Goal: Task Accomplishment & Management: Use online tool/utility

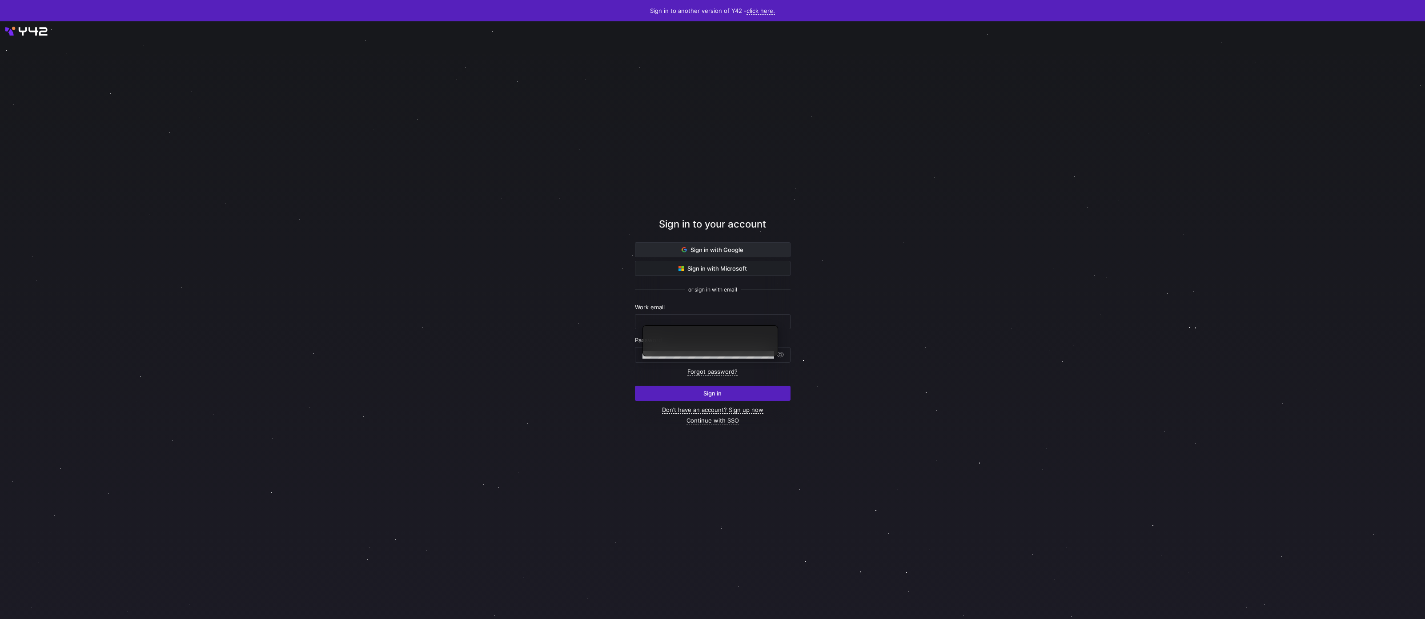
click at [730, 245] on span at bounding box center [712, 250] width 155 height 14
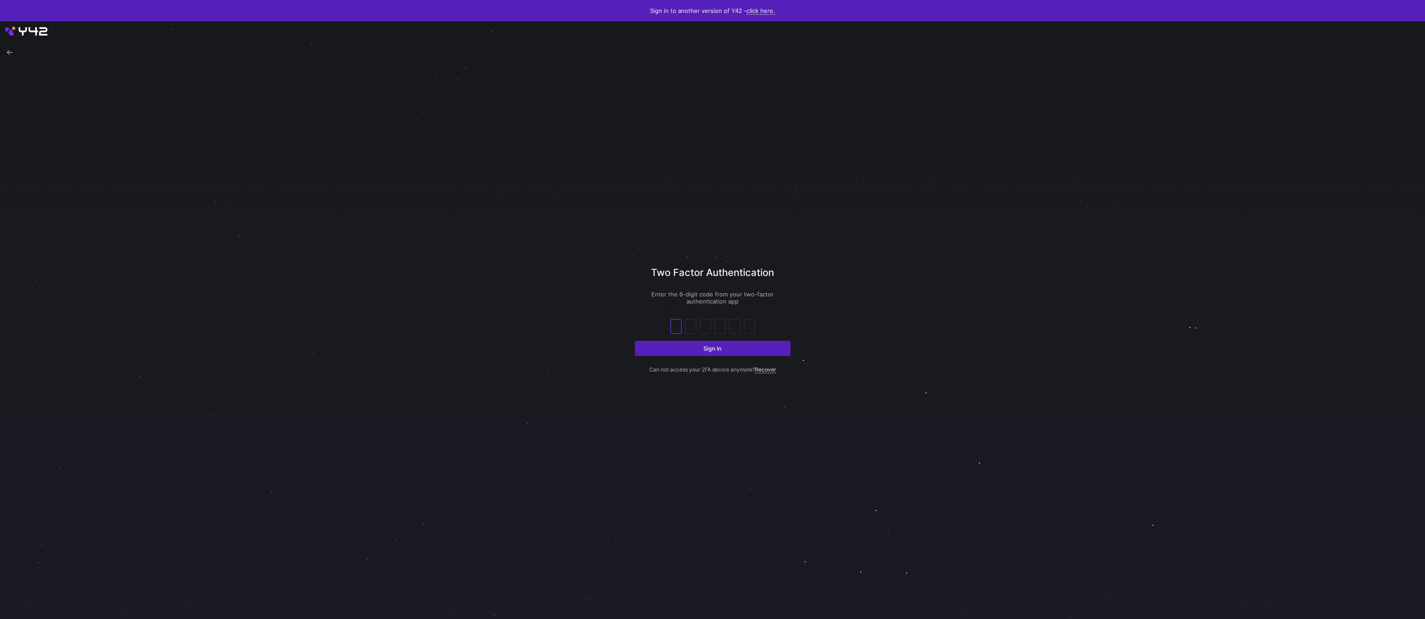
type input "7"
type input "4"
type input "6"
type input "7"
type input "5"
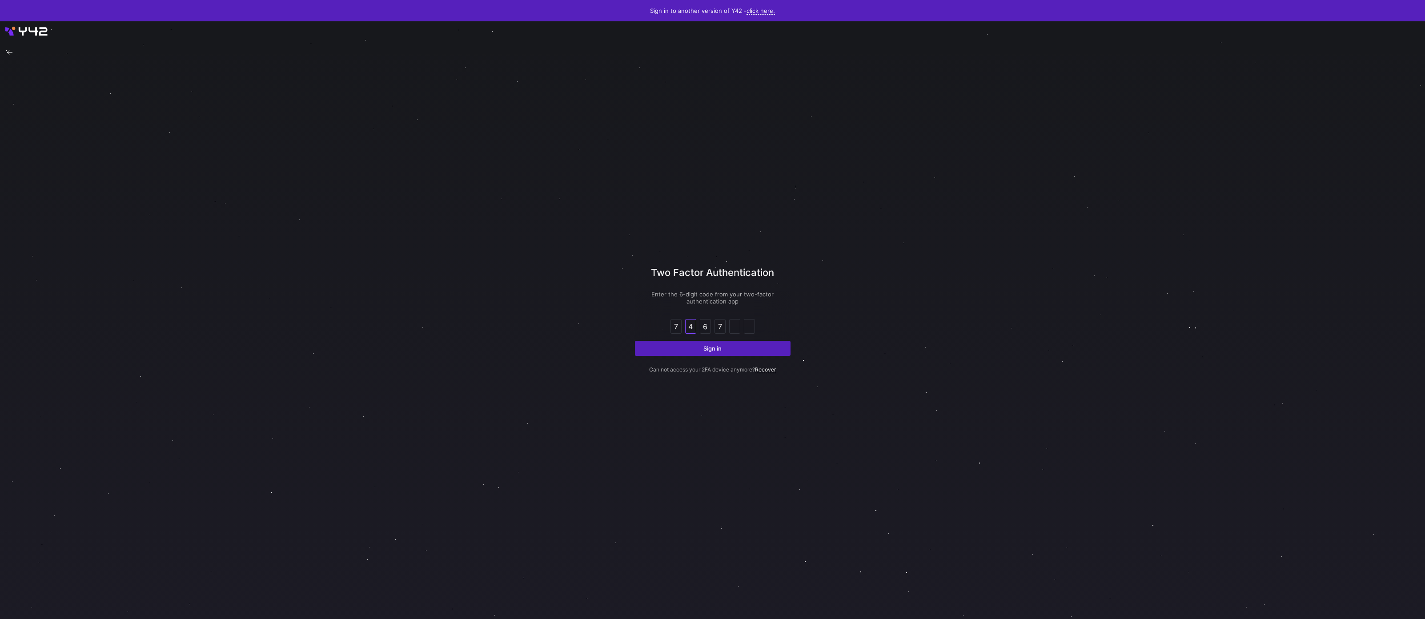
type input "5"
click at [635, 341] on button "Sign in" at bounding box center [713, 348] width 156 height 15
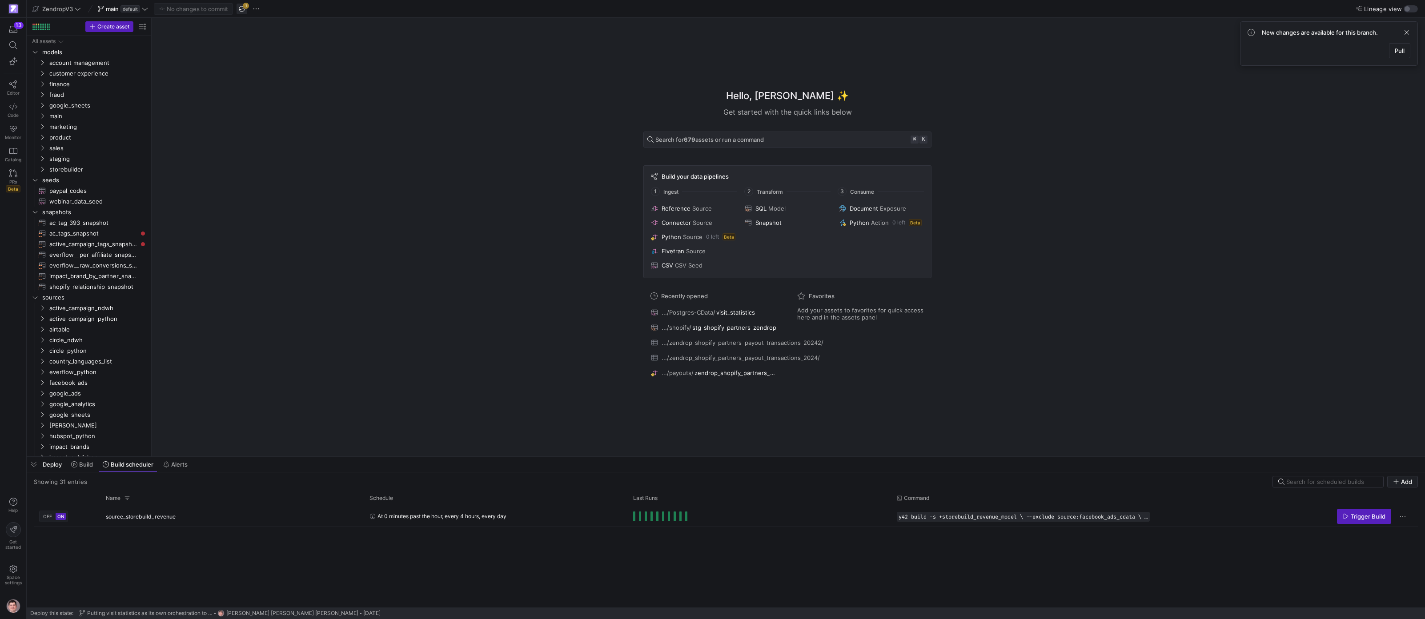
click at [241, 9] on span "button" at bounding box center [241, 9] width 11 height 11
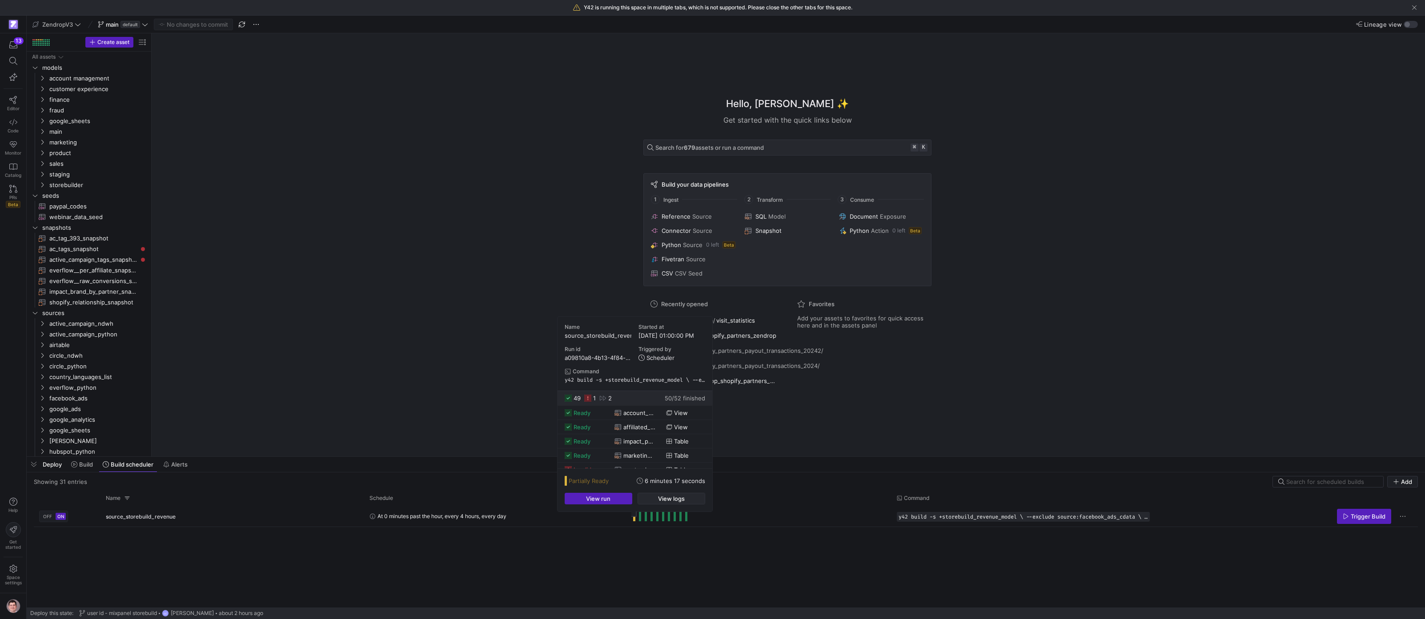
click at [660, 499] on span "View logs" at bounding box center [671, 498] width 27 height 7
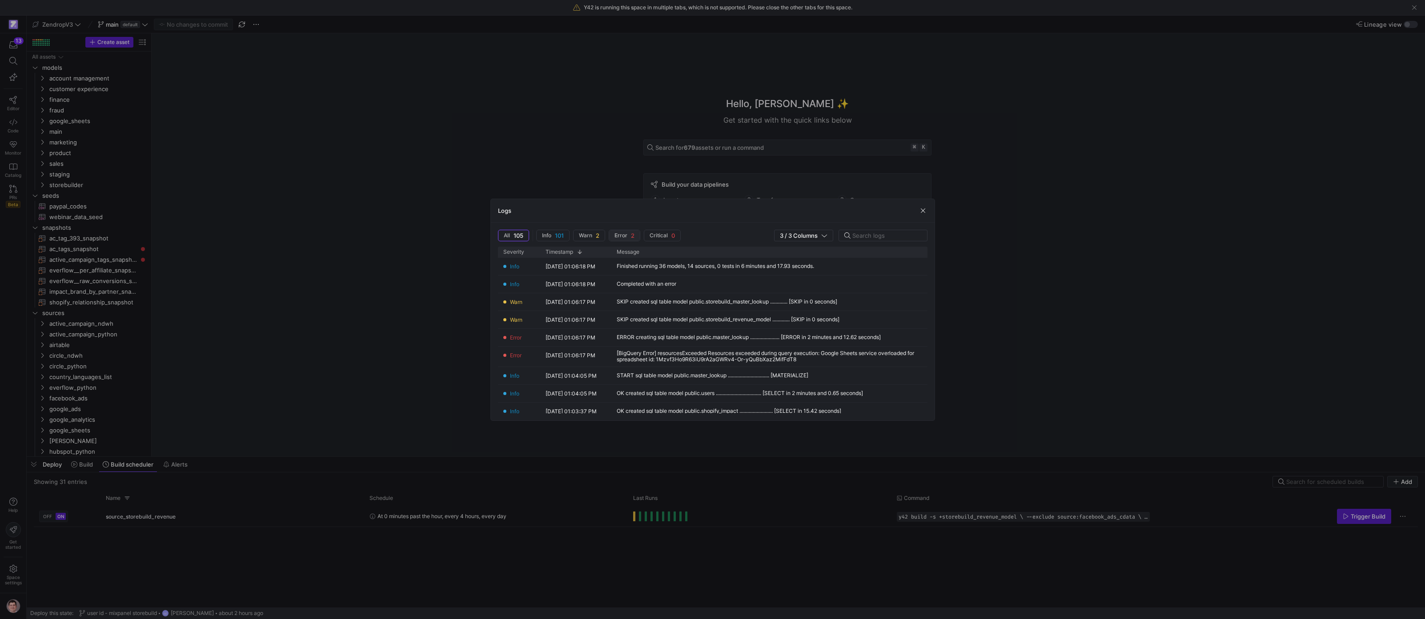
click at [628, 237] on span "Error 2" at bounding box center [624, 235] width 20 height 7
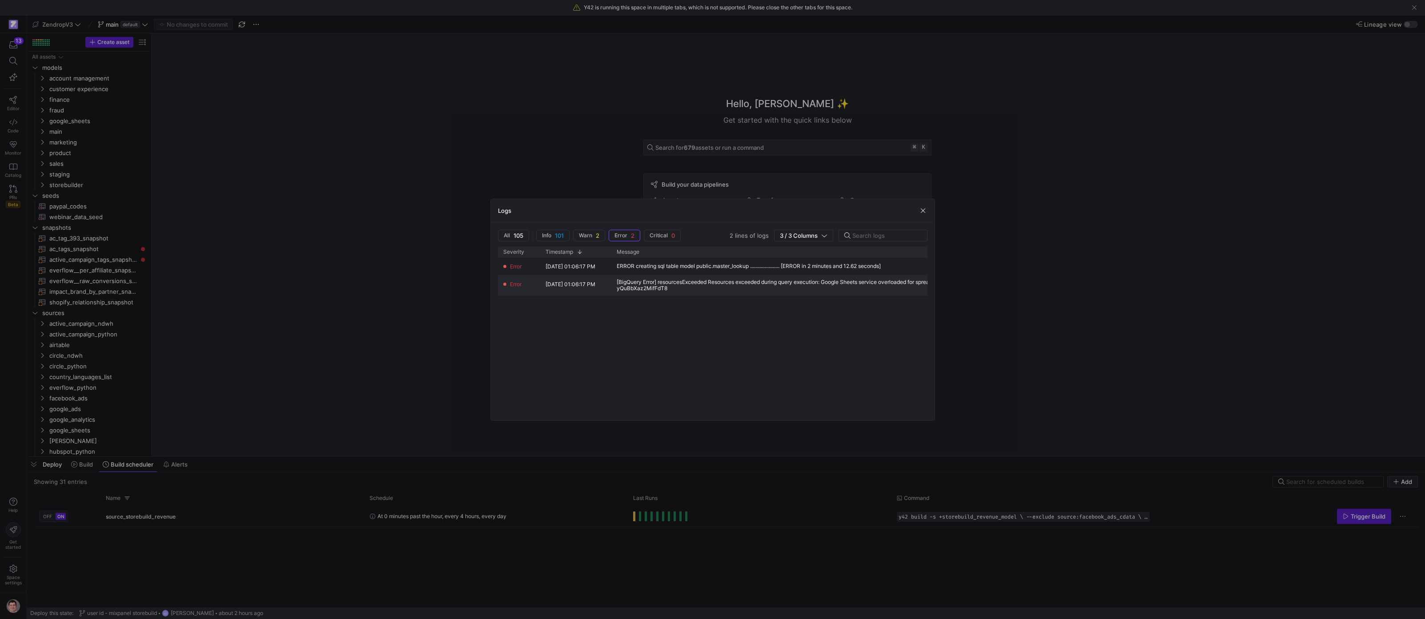
click at [790, 286] on div "[BigQuery Error] resourcesExceeded Resources exceeded during query execution: G…" at bounding box center [831, 285] width 428 height 12
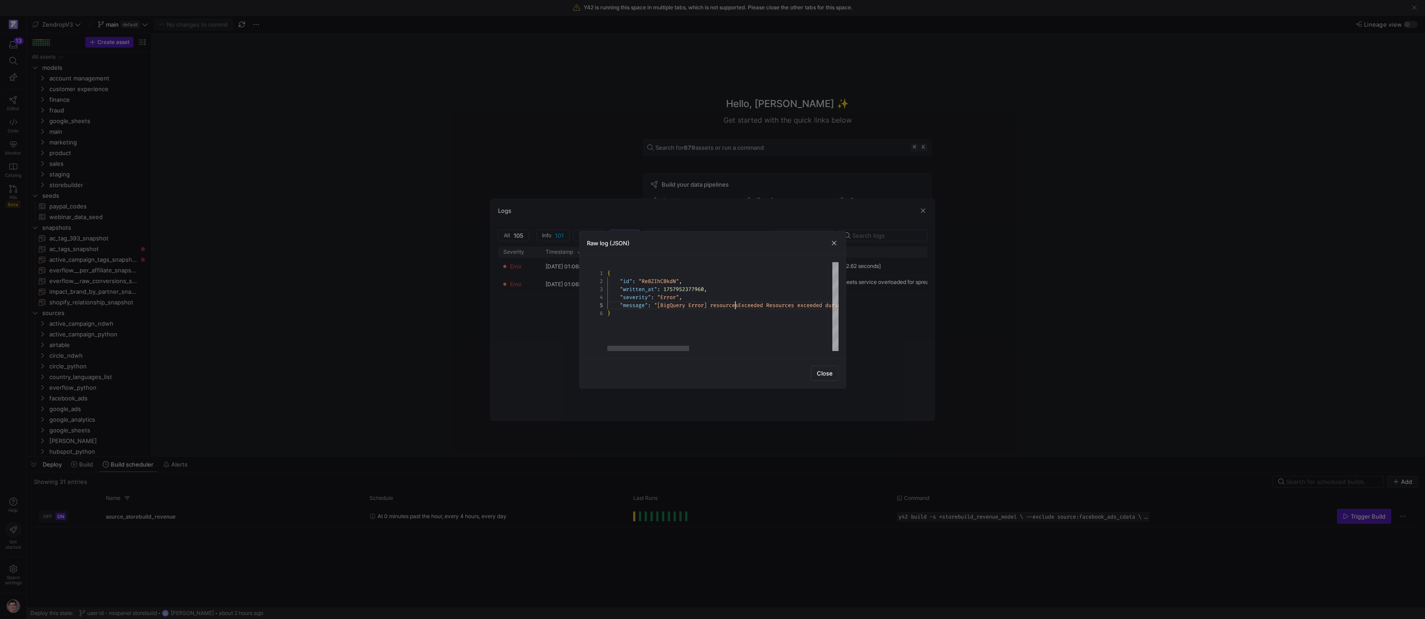
scroll to position [32, 128]
click at [736, 305] on div "{ "id" : "Re8ZIhC0kdN" , "written_at" : 1757952377960 , "severity" : "Error" , …" at bounding box center [923, 306] width 633 height 89
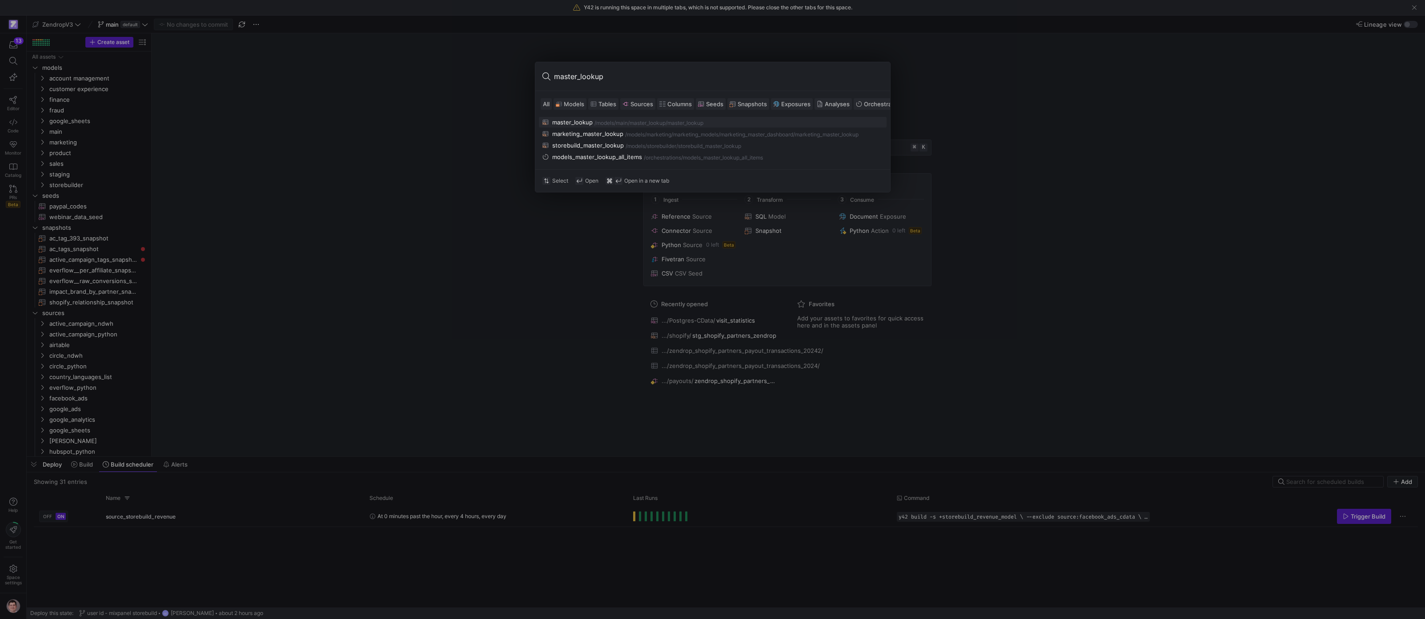
type input "master_lookup"
click at [668, 124] on div "/master_lookup" at bounding box center [684, 123] width 38 height 6
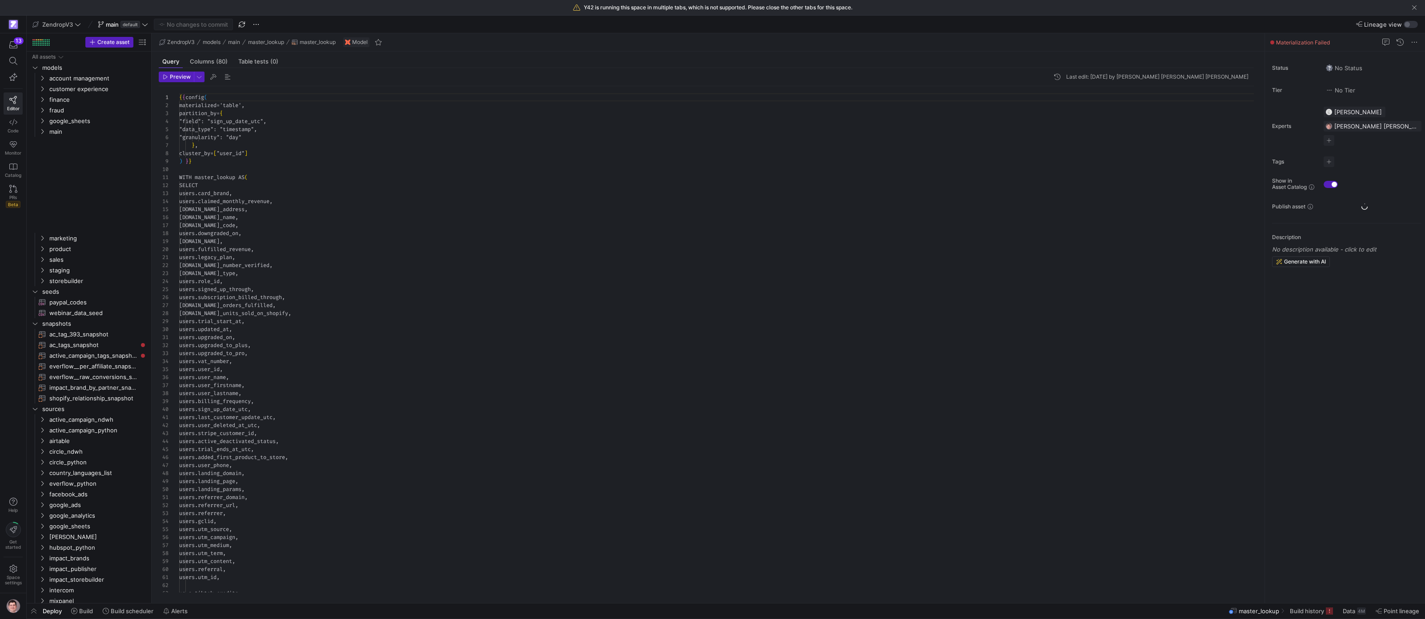
scroll to position [80, 0]
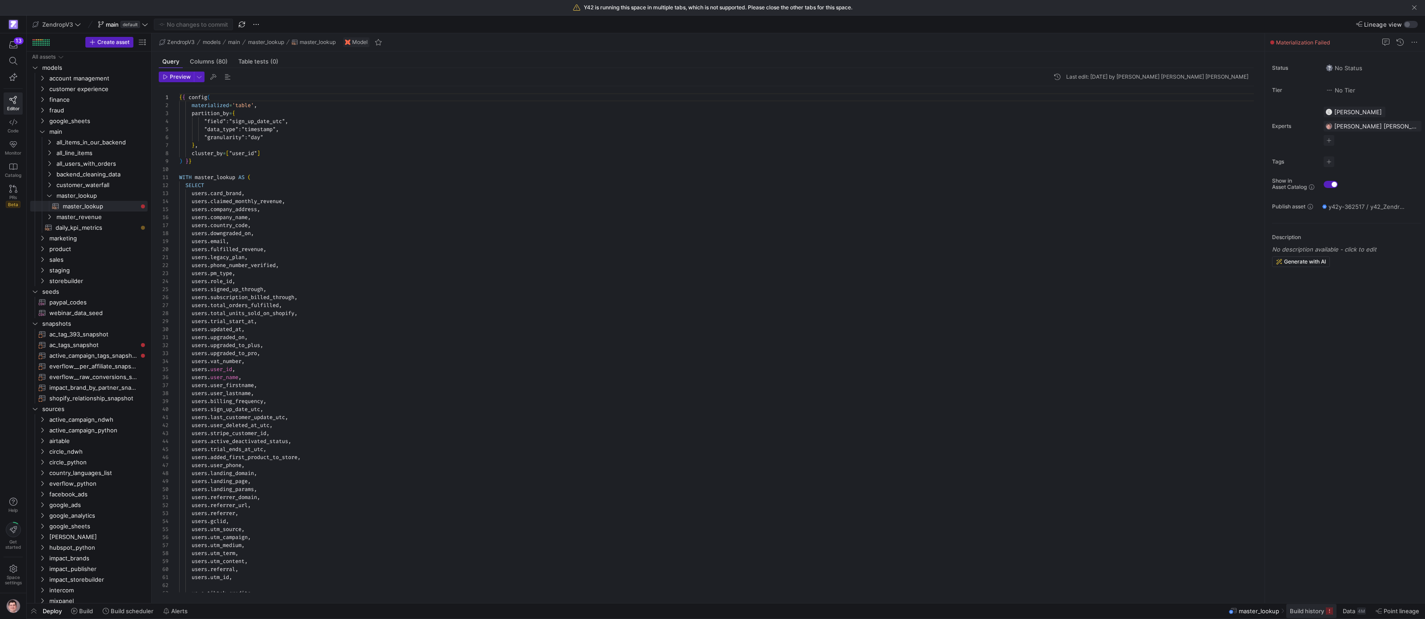
click at [1316, 610] on span "Build history" at bounding box center [1307, 611] width 34 height 7
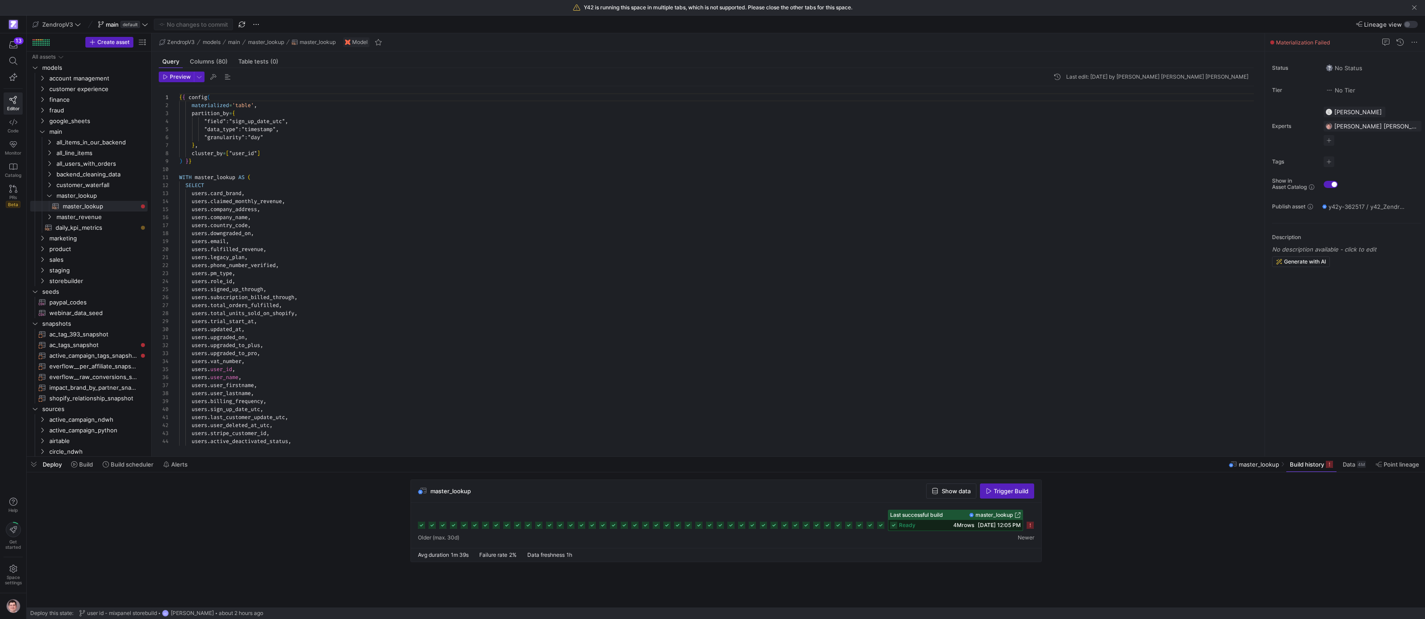
click at [1034, 528] on icon at bounding box center [1029, 525] width 7 height 7
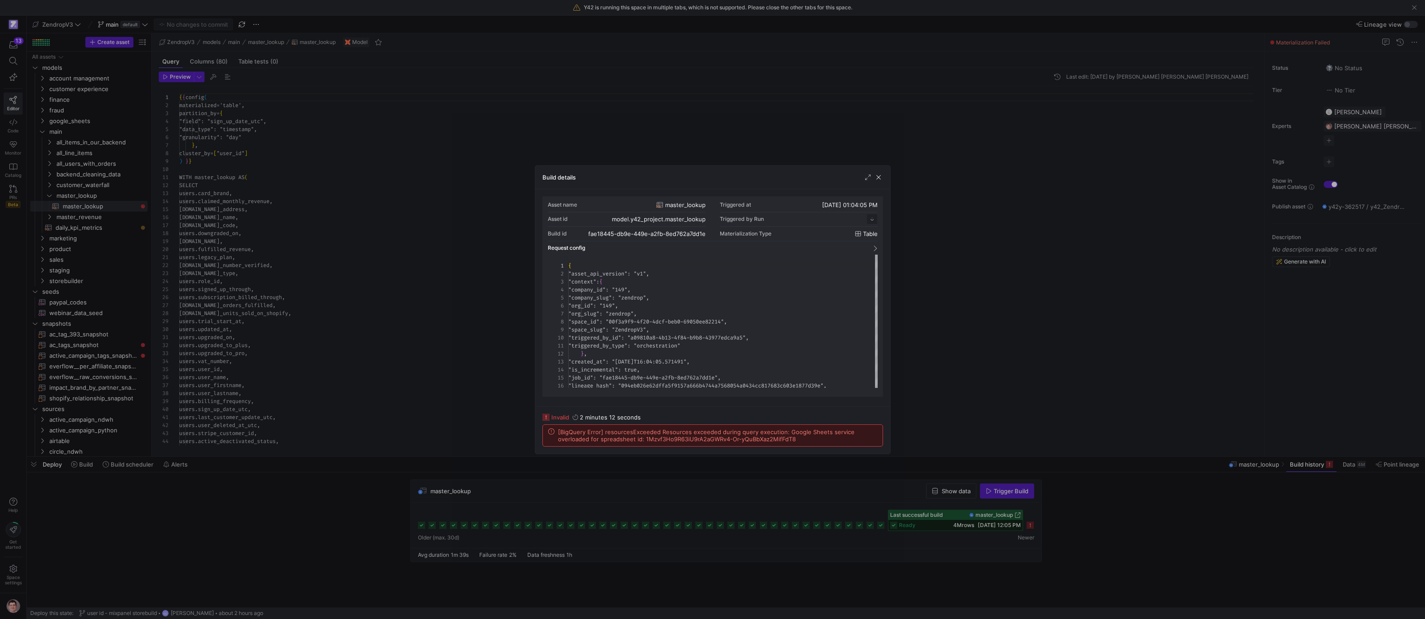
scroll to position [80, 0]
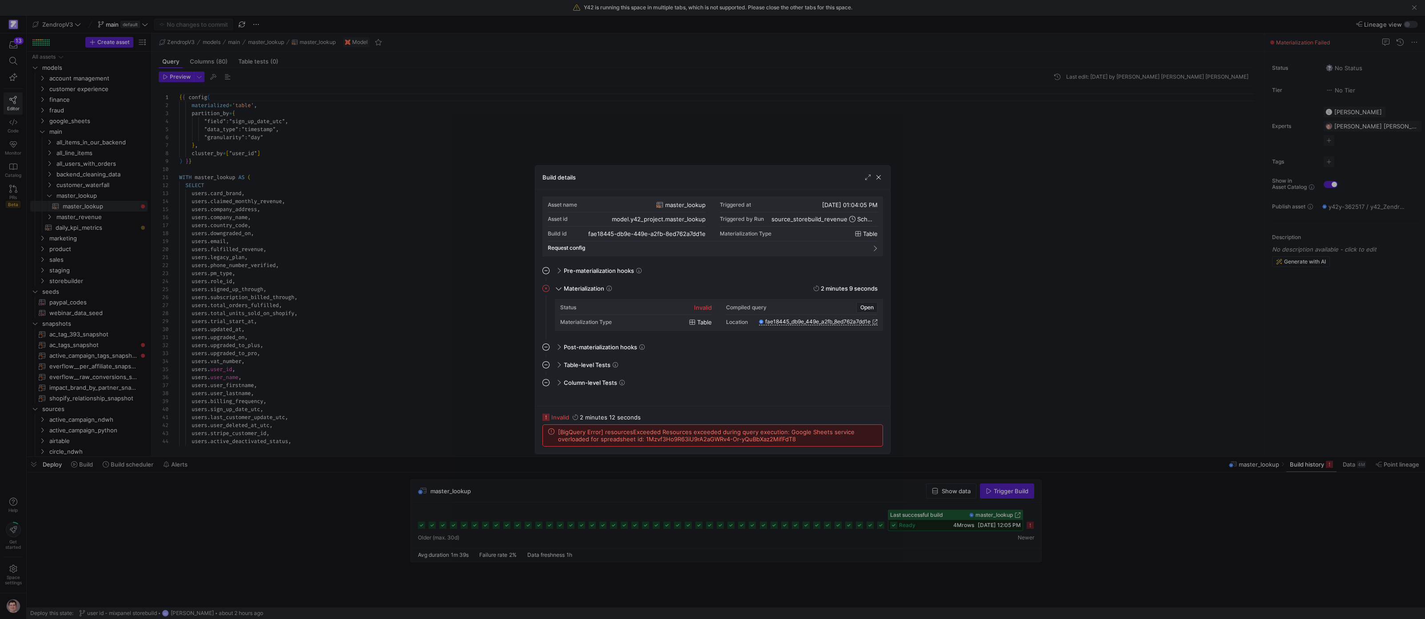
click at [722, 436] on span "[BigQuery Error] resourcesExceeded Resources exceeded during query execution: G…" at bounding box center [717, 436] width 319 height 14
click at [283, 276] on div at bounding box center [712, 309] width 1425 height 619
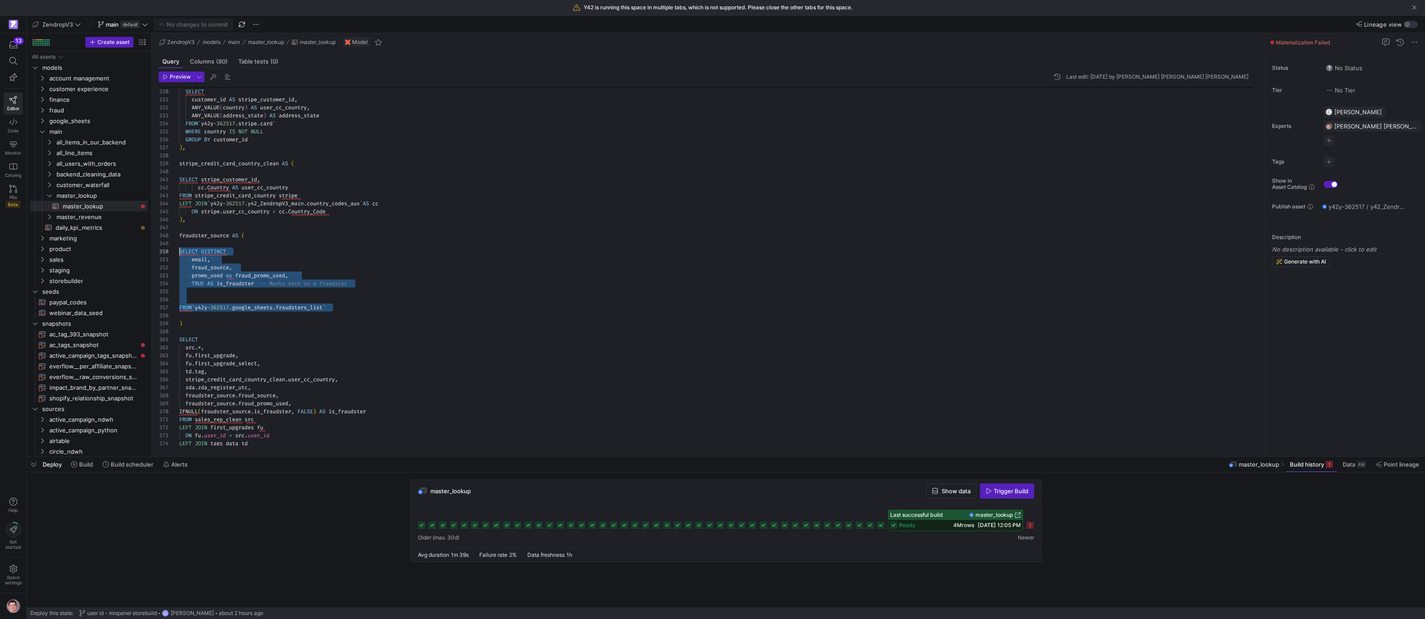
scroll to position [72, 0]
drag, startPoint x: 346, startPoint y: 340, endPoint x: 172, endPoint y: 249, distance: 196.4
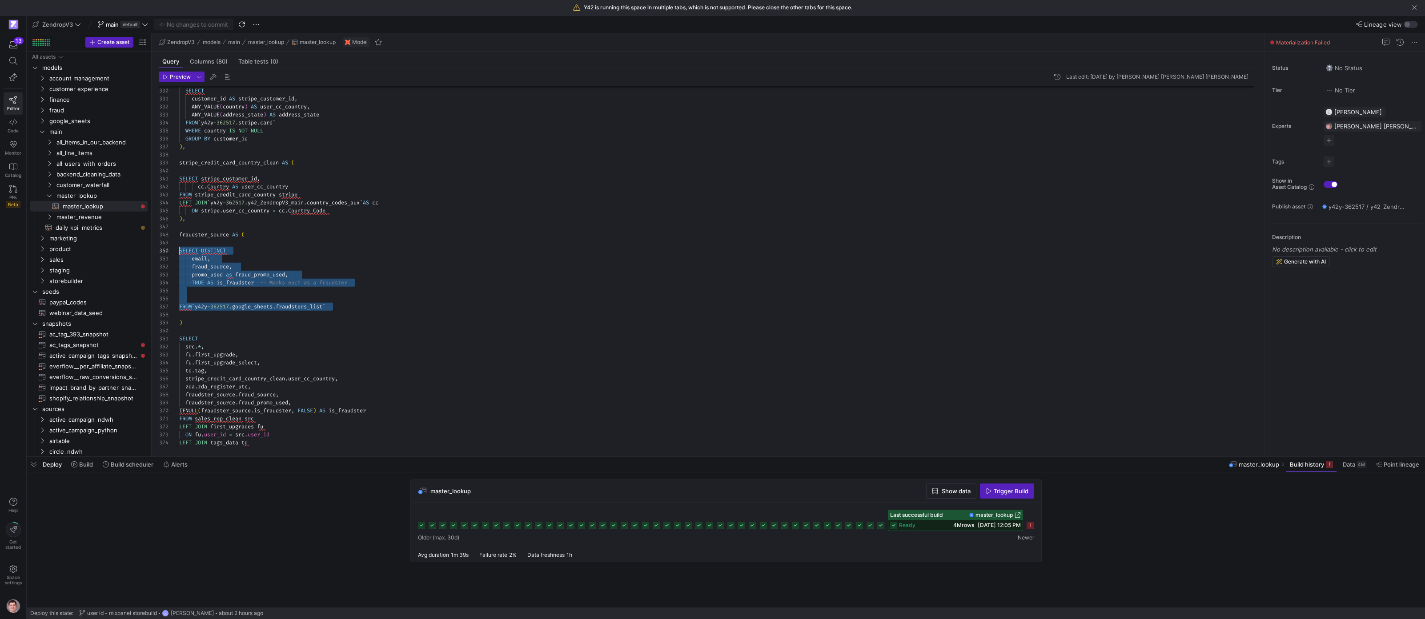
drag, startPoint x: 344, startPoint y: 307, endPoint x: 170, endPoint y: 251, distance: 182.9
click at [61, 273] on span "staging" at bounding box center [87, 270] width 76 height 10
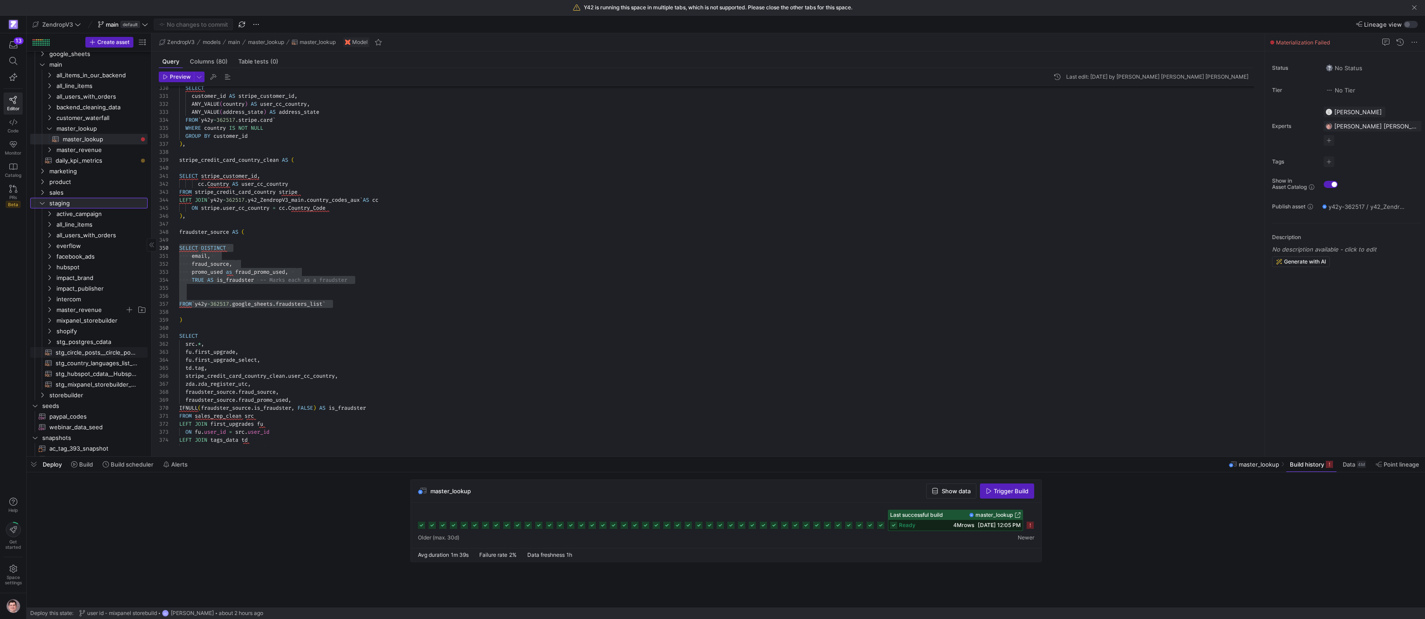
scroll to position [0, 0]
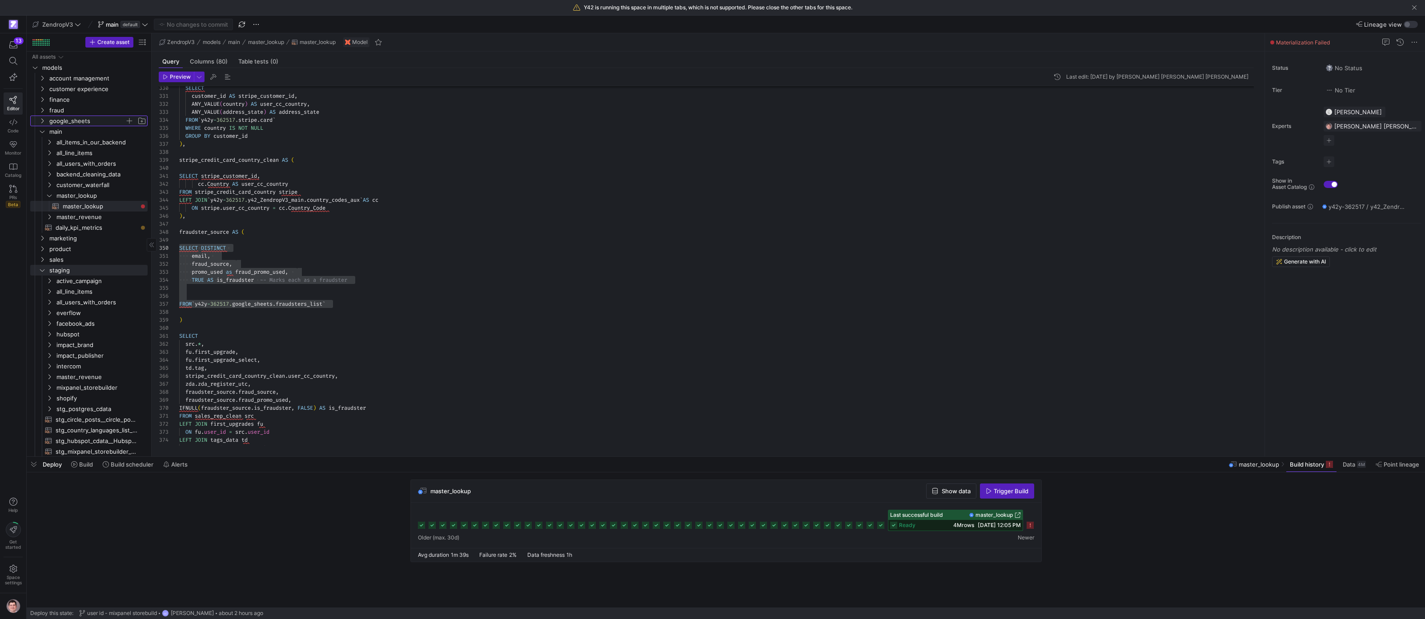
click at [61, 119] on span "google_sheets" at bounding box center [87, 121] width 76 height 10
click at [129, 120] on span "button" at bounding box center [129, 120] width 9 height 9
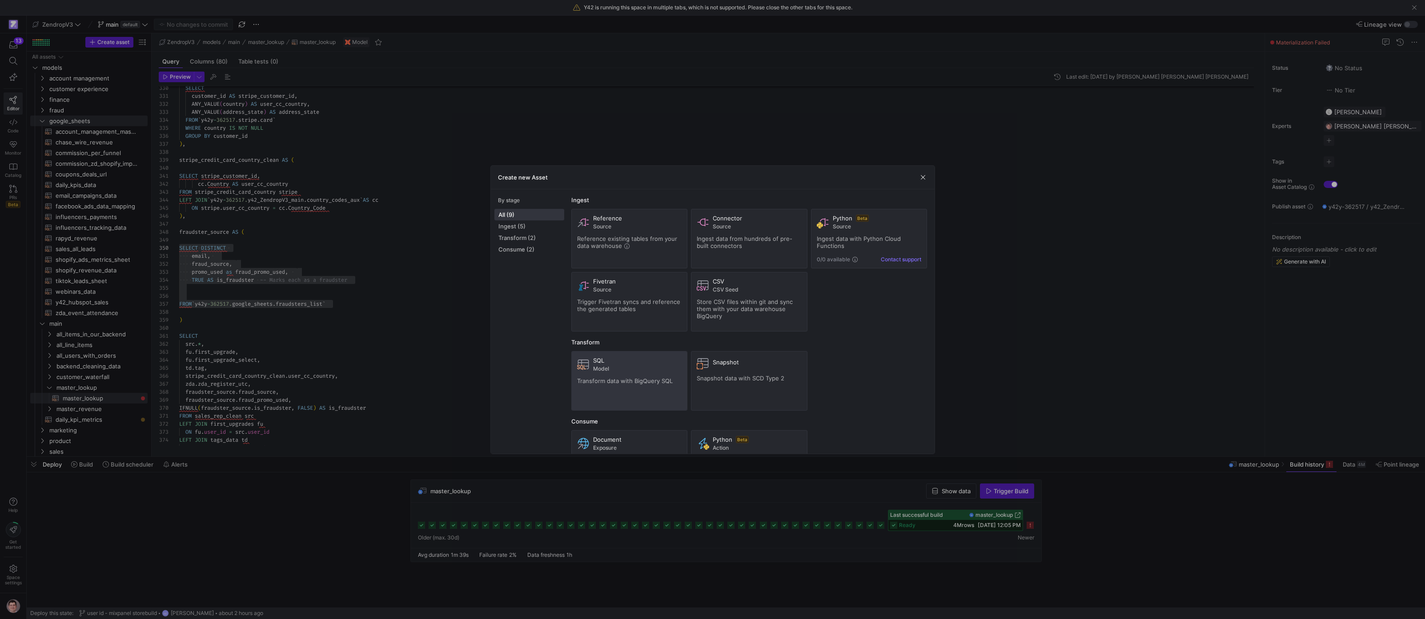
click at [624, 379] on span "Transform data with BigQuery SQL" at bounding box center [625, 380] width 96 height 7
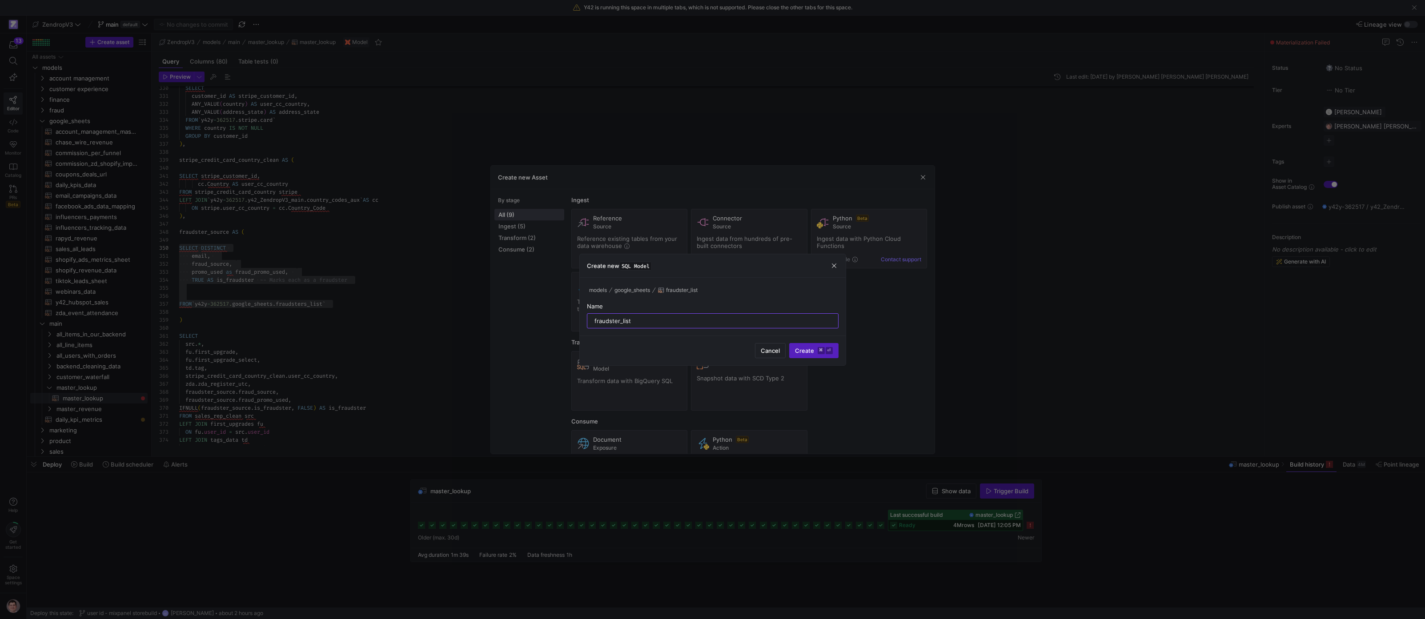
type input "fraudster_list"
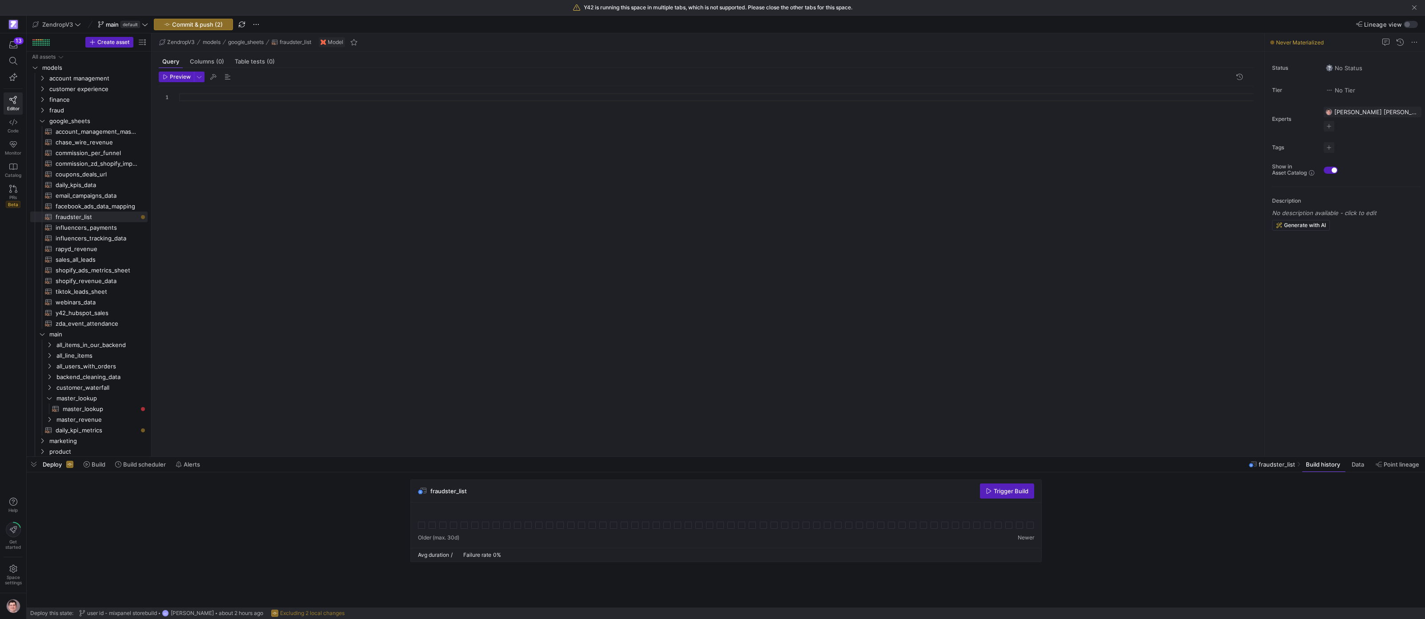
click at [329, 102] on div at bounding box center [720, 266] width 1082 height 360
drag, startPoint x: 246, startPoint y: 103, endPoint x: 240, endPoint y: 101, distance: 6.0
click at [246, 103] on div "SELECT DISTINCT email , fraud_source , promo_used as fraud_promo_used , TRUE AS…" at bounding box center [720, 266] width 1082 height 360
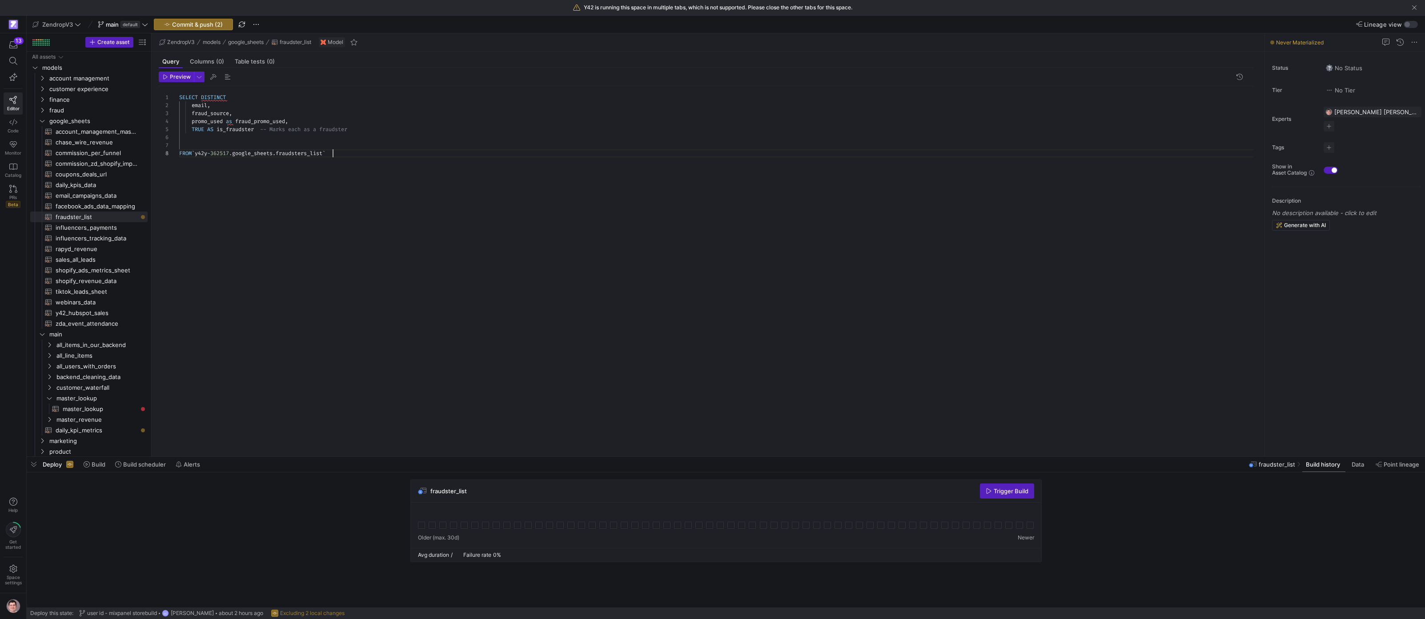
click at [332, 194] on div "SELECT DISTINCT email , fraud_source , promo_used as fraud_promo_used , TRUE AS…" at bounding box center [720, 266] width 1082 height 360
click at [212, 23] on span "Commit & push (2)" at bounding box center [197, 24] width 51 height 7
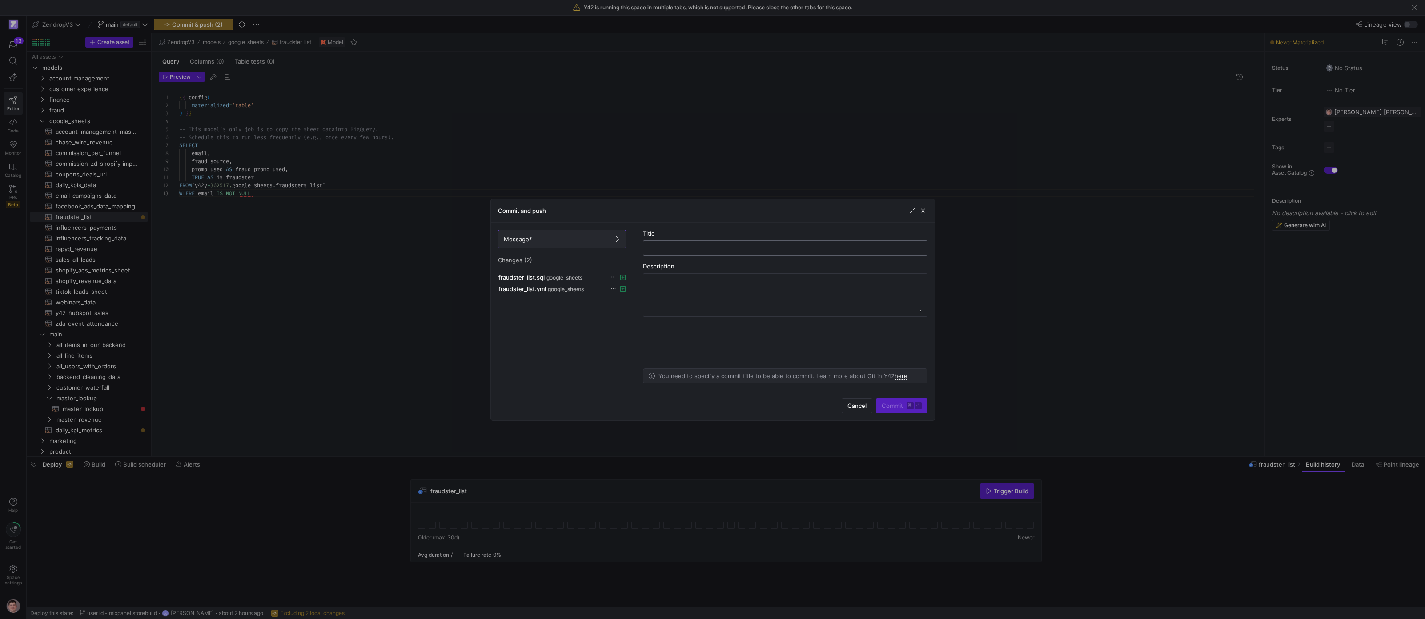
click at [785, 248] on input "text" at bounding box center [784, 247] width 269 height 7
type input "fraudster_list"
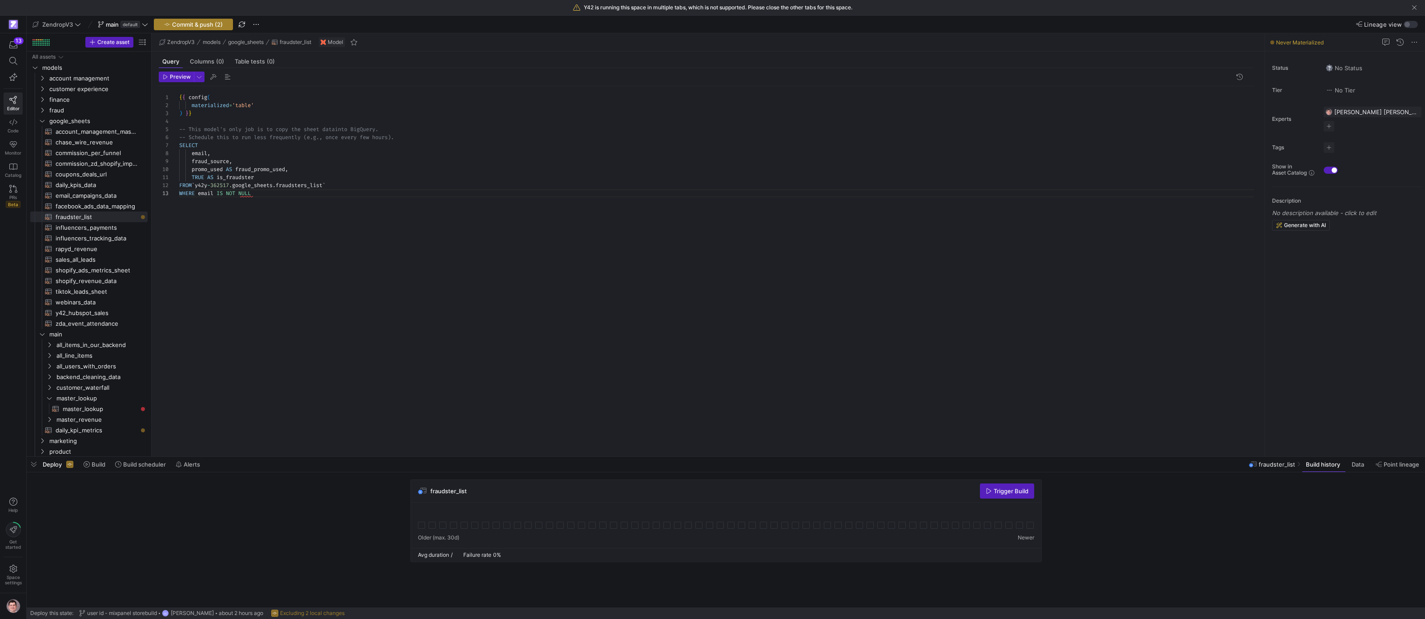
click at [198, 27] on span "Commit & push (2)" at bounding box center [197, 24] width 51 height 7
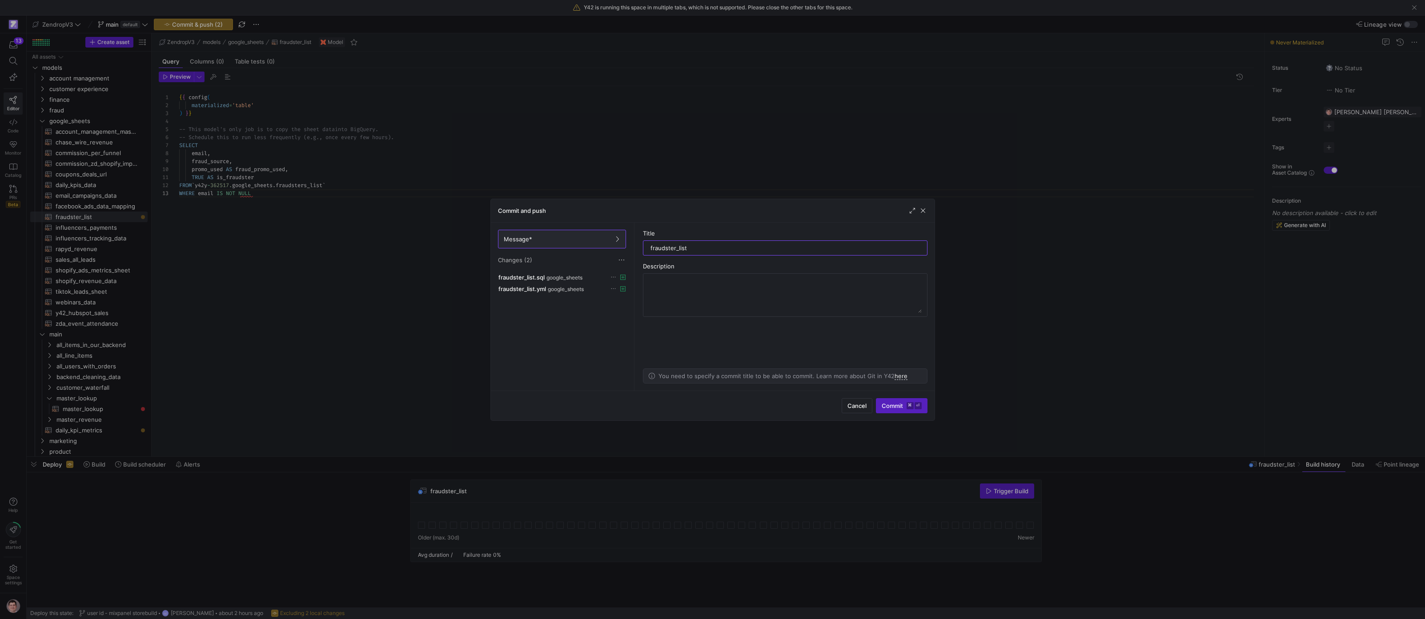
type input "fraudster_list"
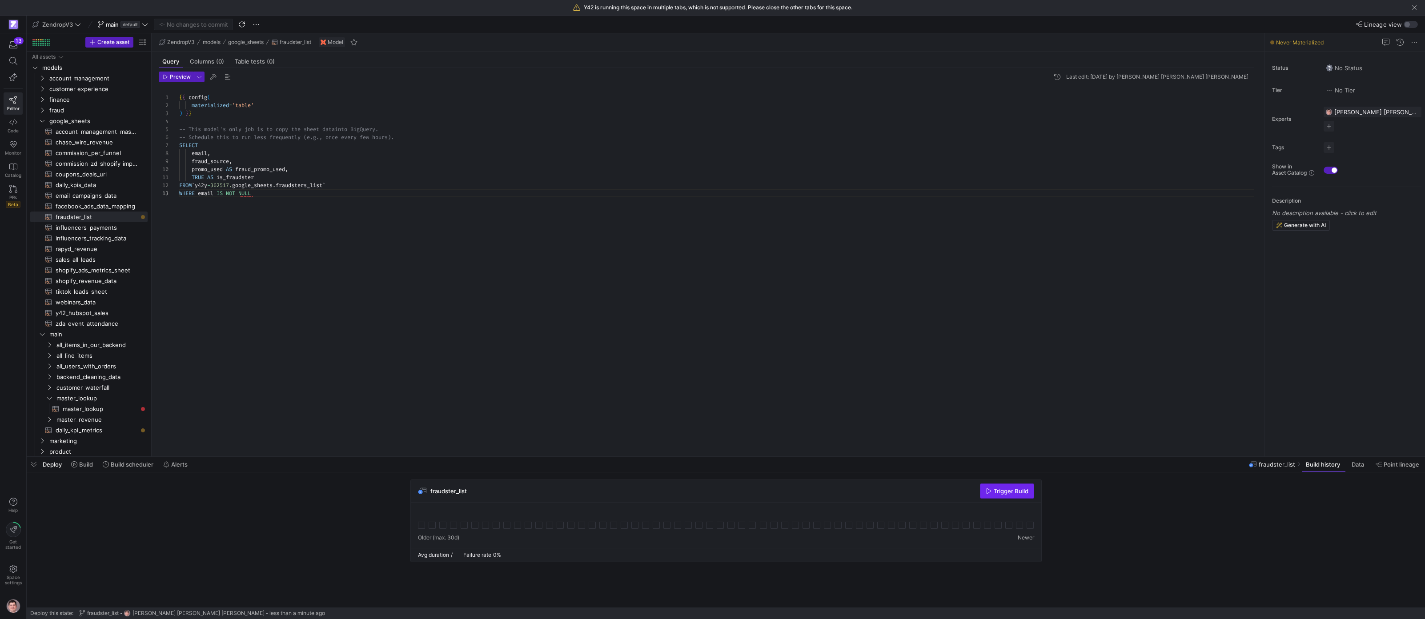
click at [998, 492] on span "Trigger Build" at bounding box center [1011, 491] width 35 height 7
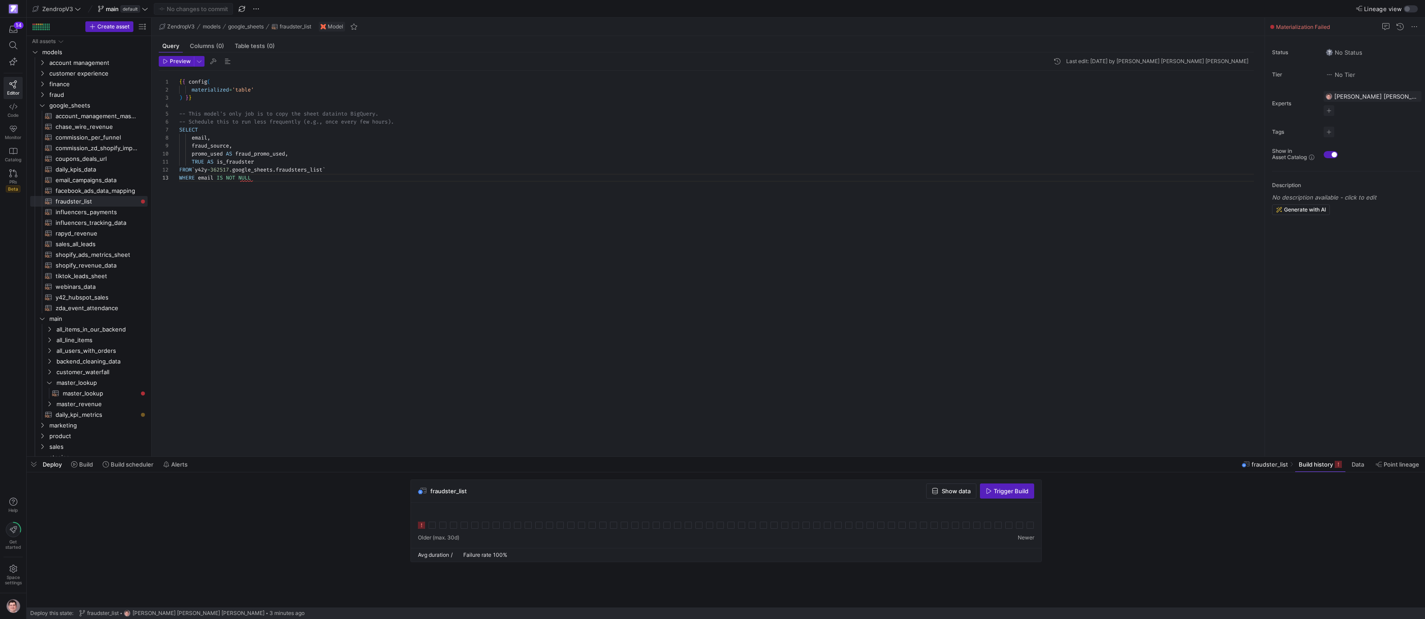
click at [425, 526] on icon at bounding box center [421, 525] width 7 height 7
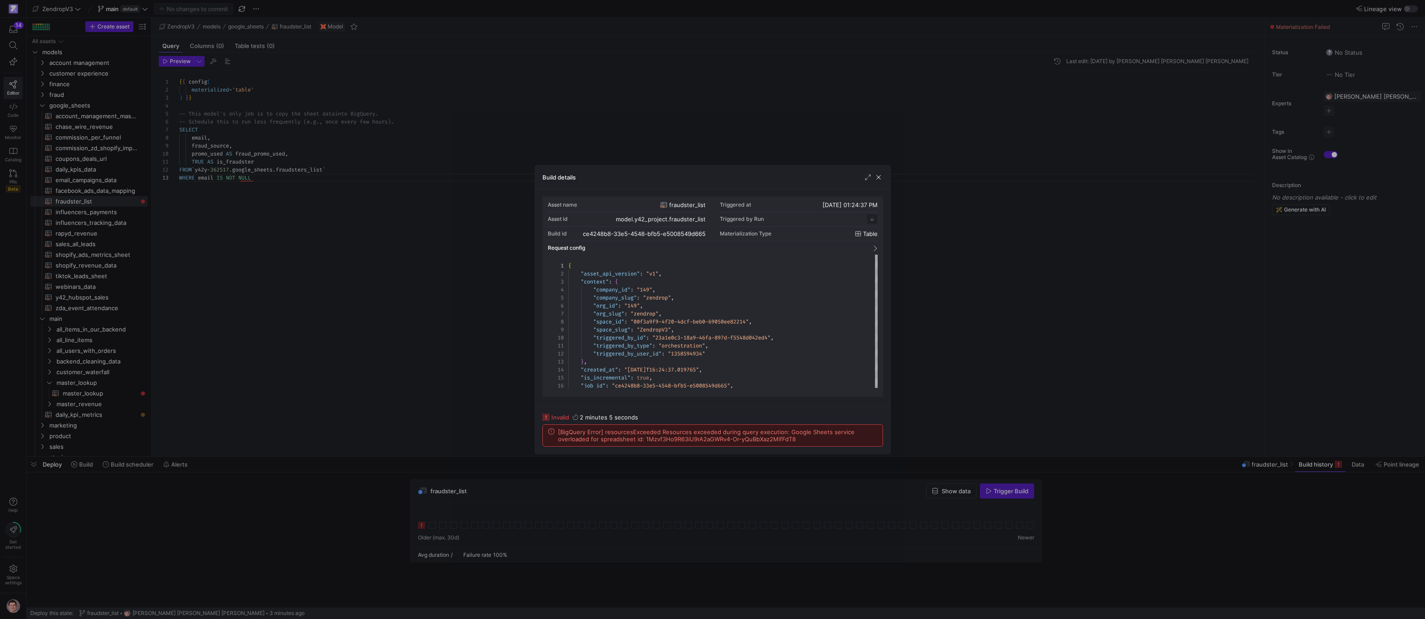
scroll to position [80, 0]
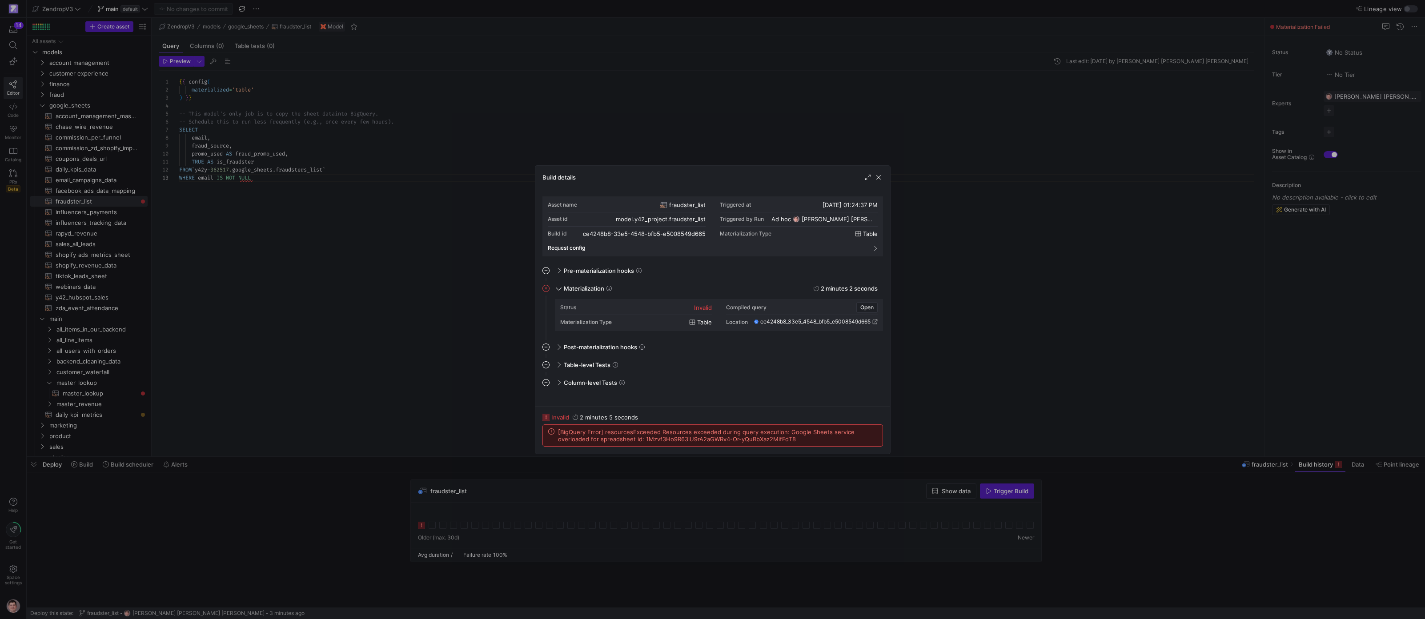
click at [696, 433] on span "[BigQuery Error] resourcesExceeded Resources exceeded during query execution: G…" at bounding box center [717, 436] width 319 height 14
click at [313, 323] on div at bounding box center [712, 309] width 1425 height 619
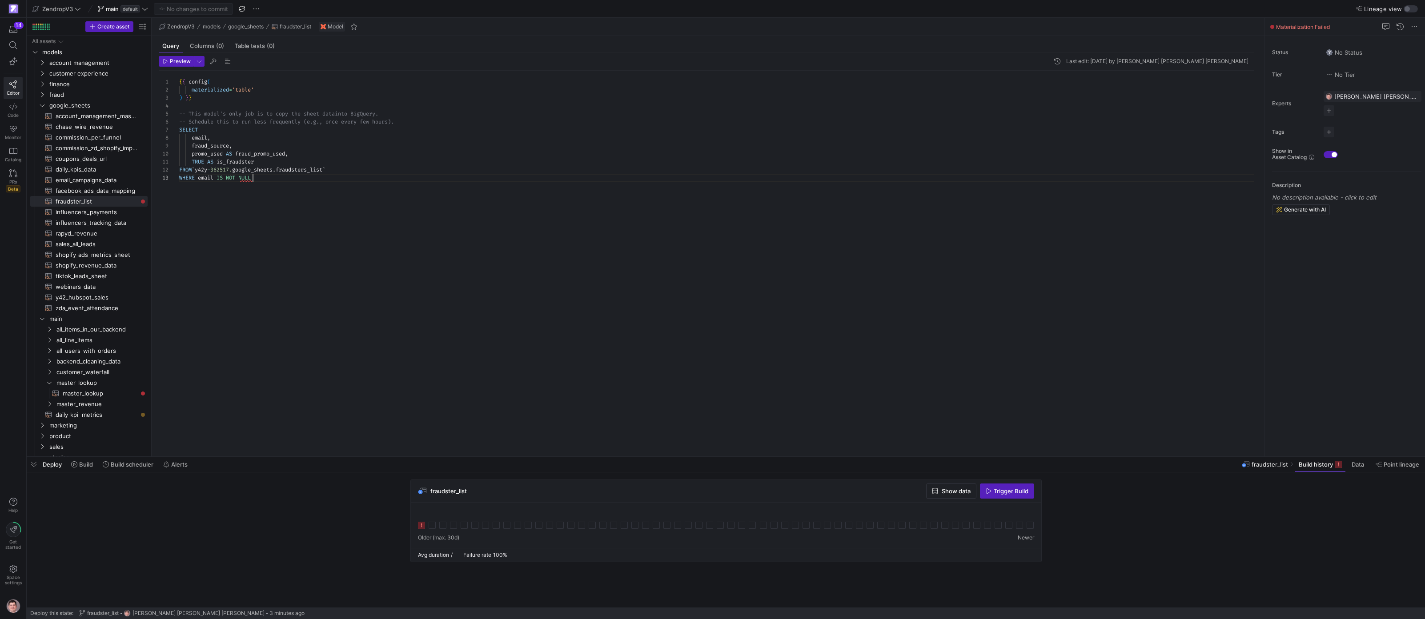
click at [401, 316] on div "{ { config ( materialized = 'table' ) } } -- This model's only job is to copy t…" at bounding box center [720, 258] width 1082 height 375
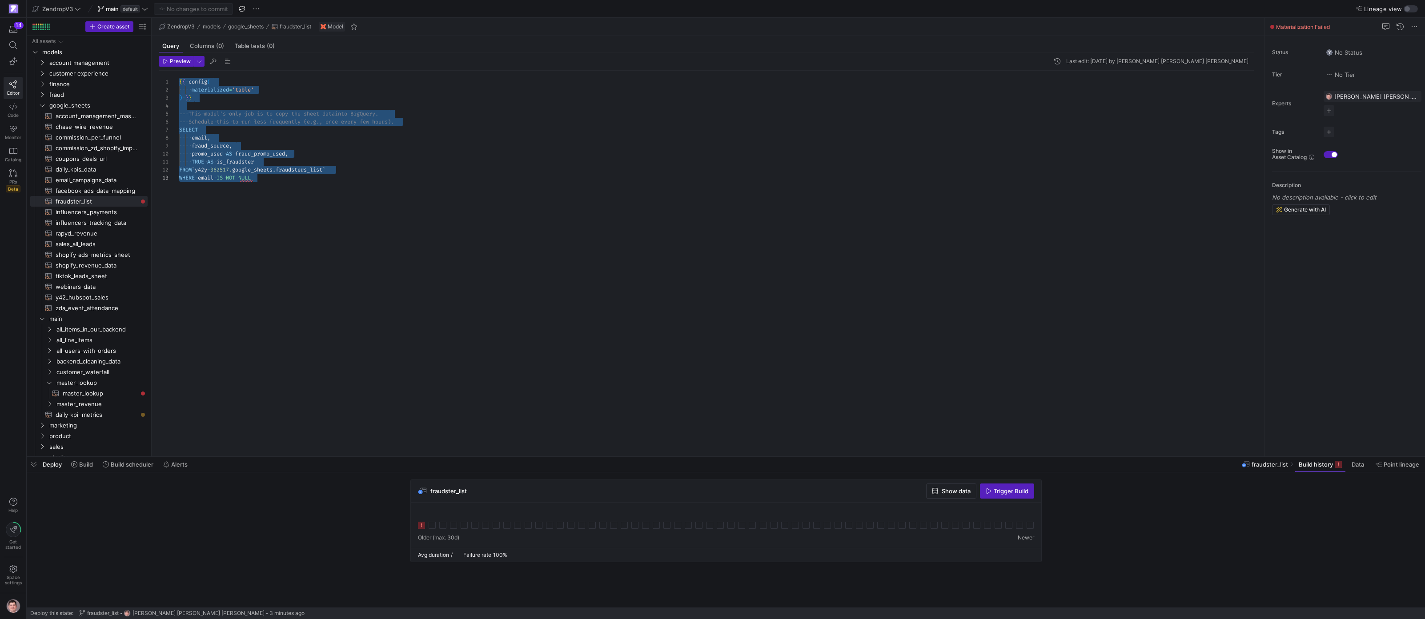
click at [425, 526] on icon at bounding box center [421, 525] width 7 height 7
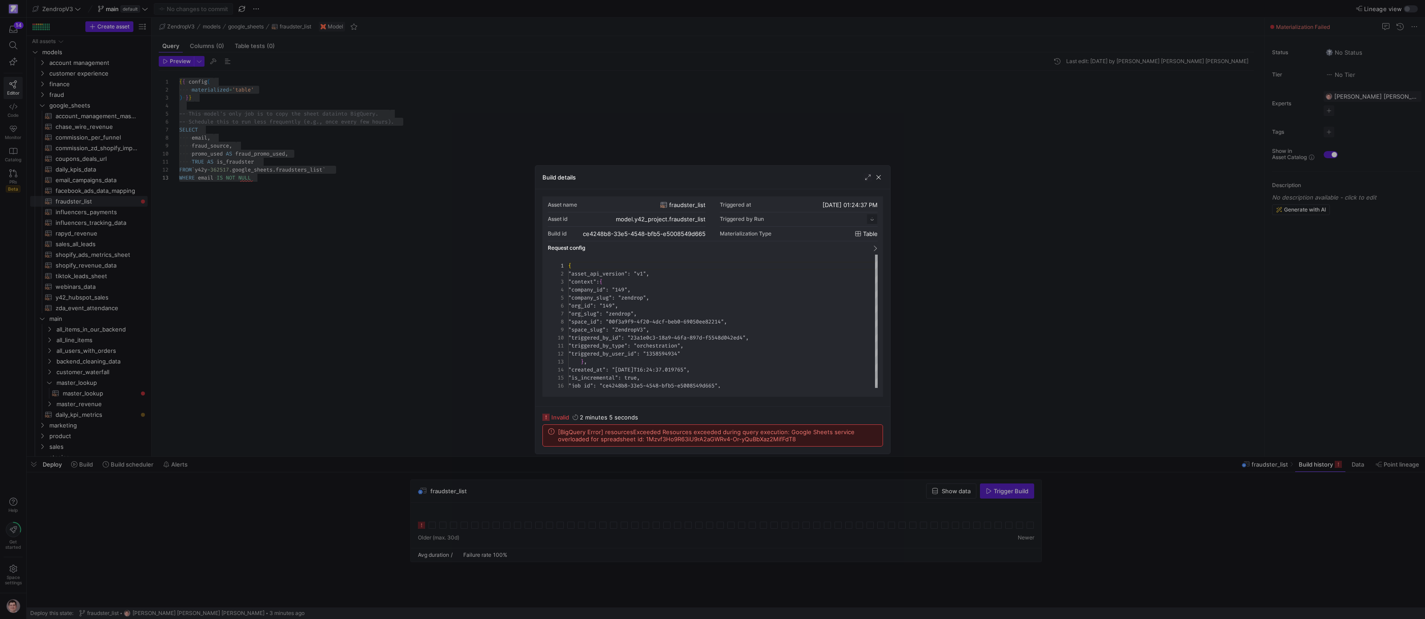
scroll to position [80, 0]
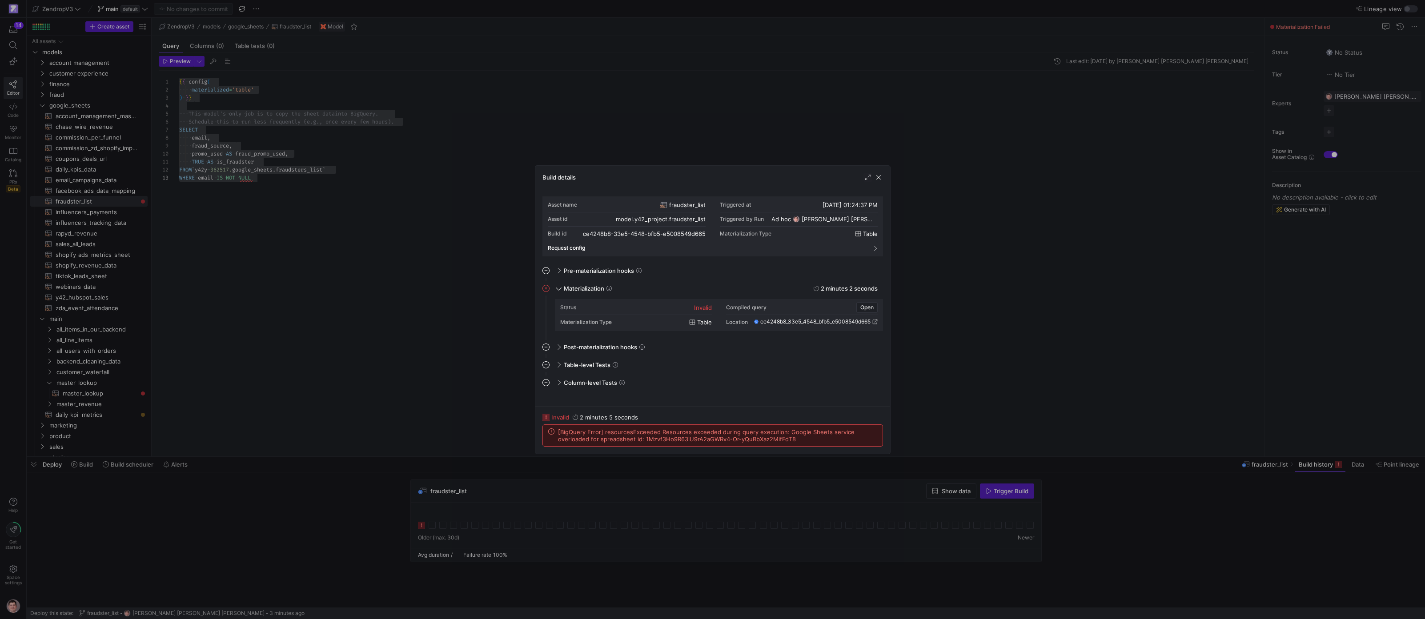
click at [642, 429] on span "[BigQuery Error] resourcesExceeded Resources exceeded during query execution: G…" at bounding box center [717, 436] width 319 height 14
click at [410, 330] on div at bounding box center [712, 309] width 1425 height 619
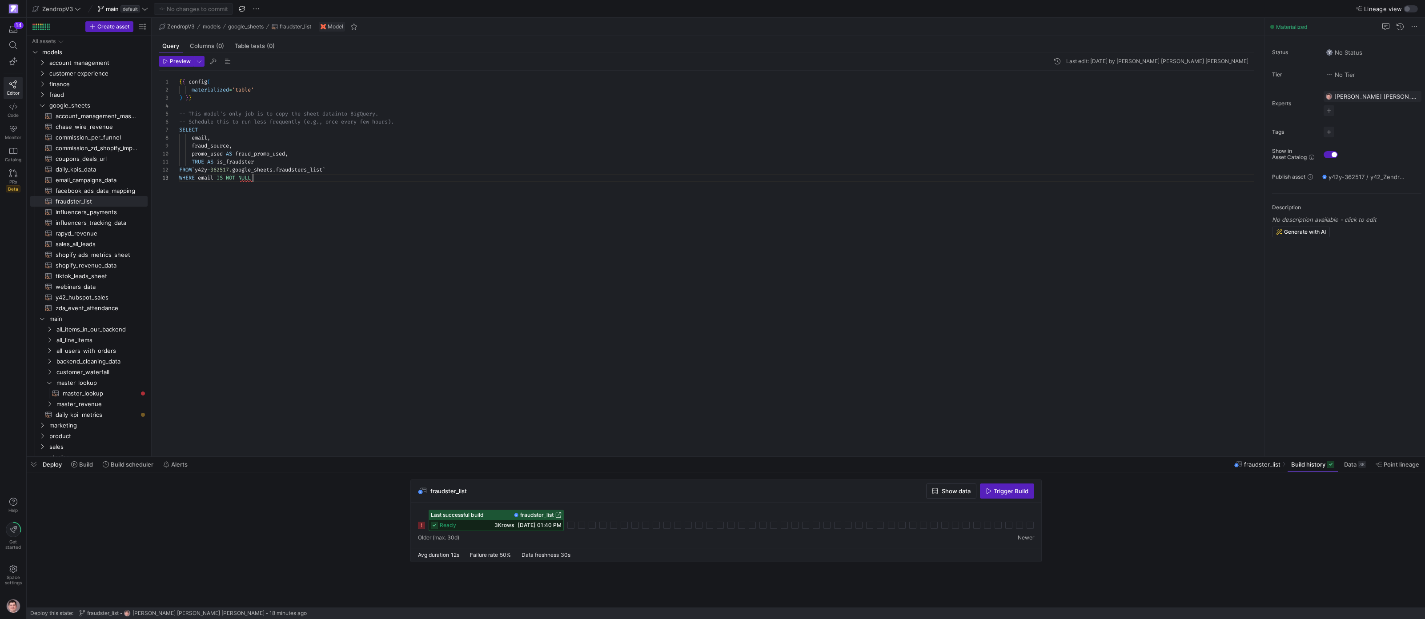
scroll to position [16, 74]
click at [408, 303] on div "{ { config ( materialized = 'table' ) } } -- This model's only job is to copy t…" at bounding box center [720, 258] width 1082 height 375
click at [487, 523] on div "ready 3K rows [DATE] 01:40 PM" at bounding box center [496, 525] width 134 height 11
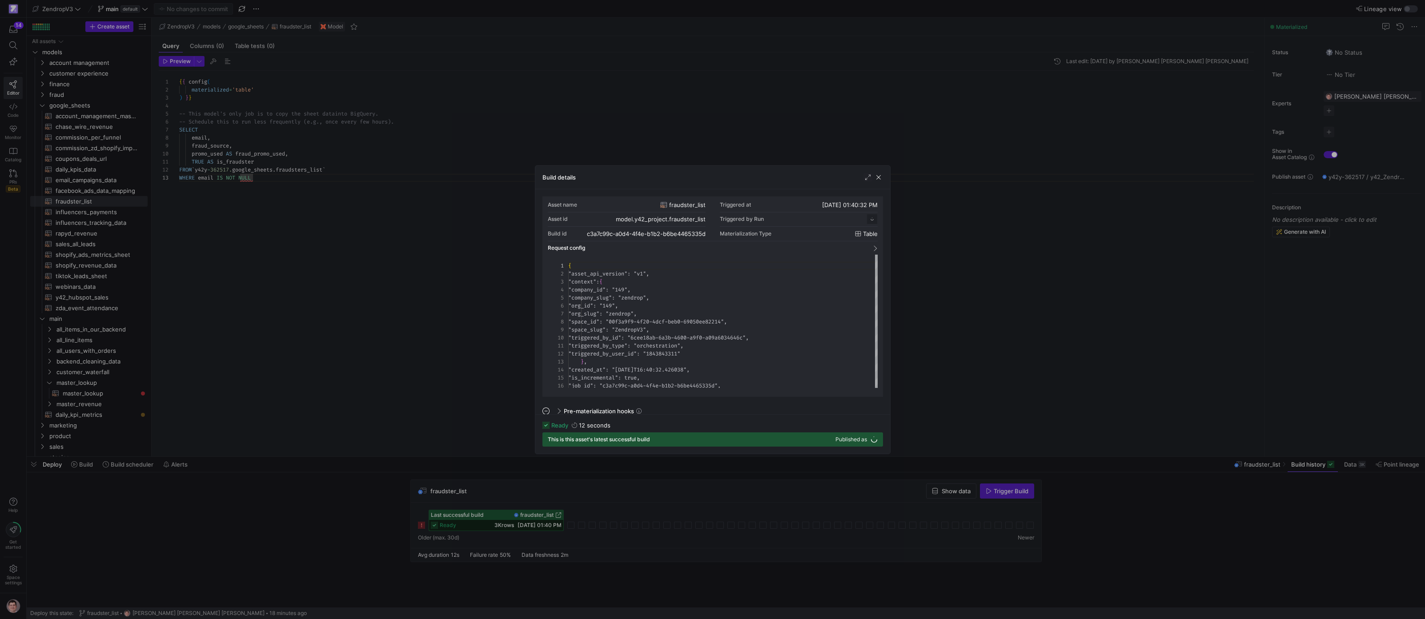
scroll to position [80, 0]
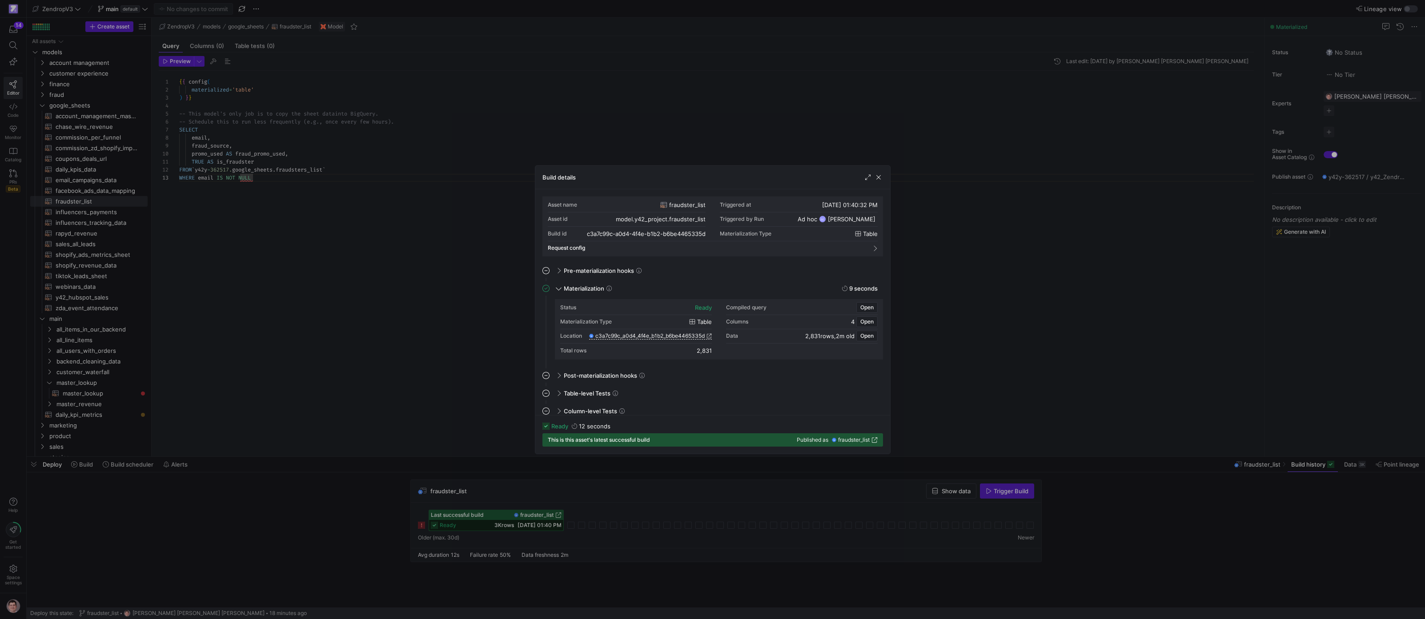
click at [851, 440] on span "fraudster_list" at bounding box center [854, 440] width 32 height 6
click at [470, 357] on div at bounding box center [712, 309] width 1425 height 619
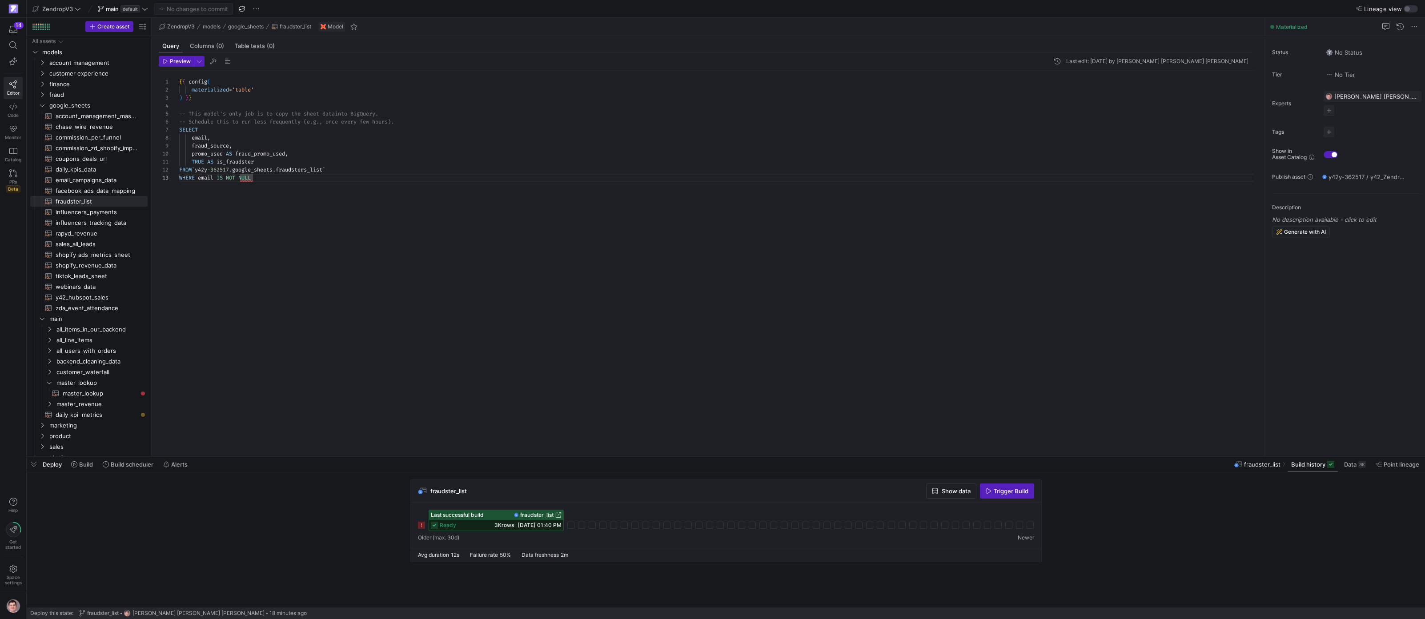
click at [493, 342] on div "{ { config ( materialized = 'table' ) } } -- This model's only job is to copy t…" at bounding box center [720, 258] width 1082 height 375
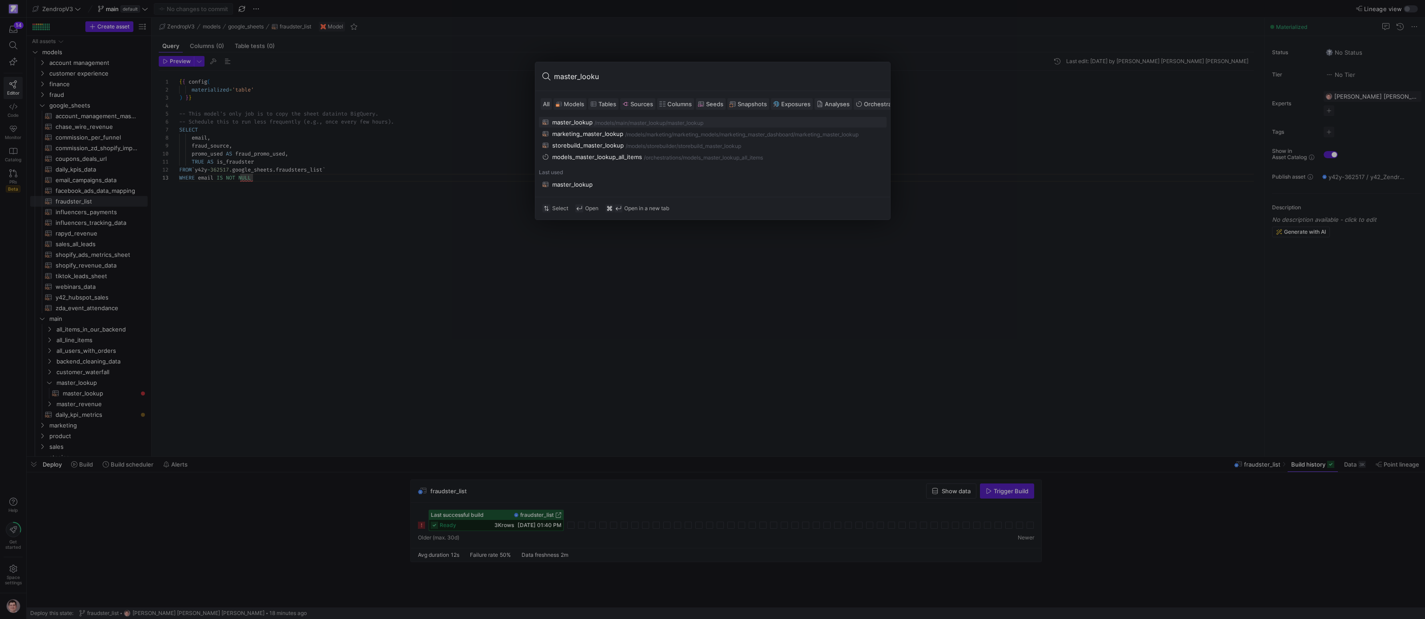
type input "master_lookup"
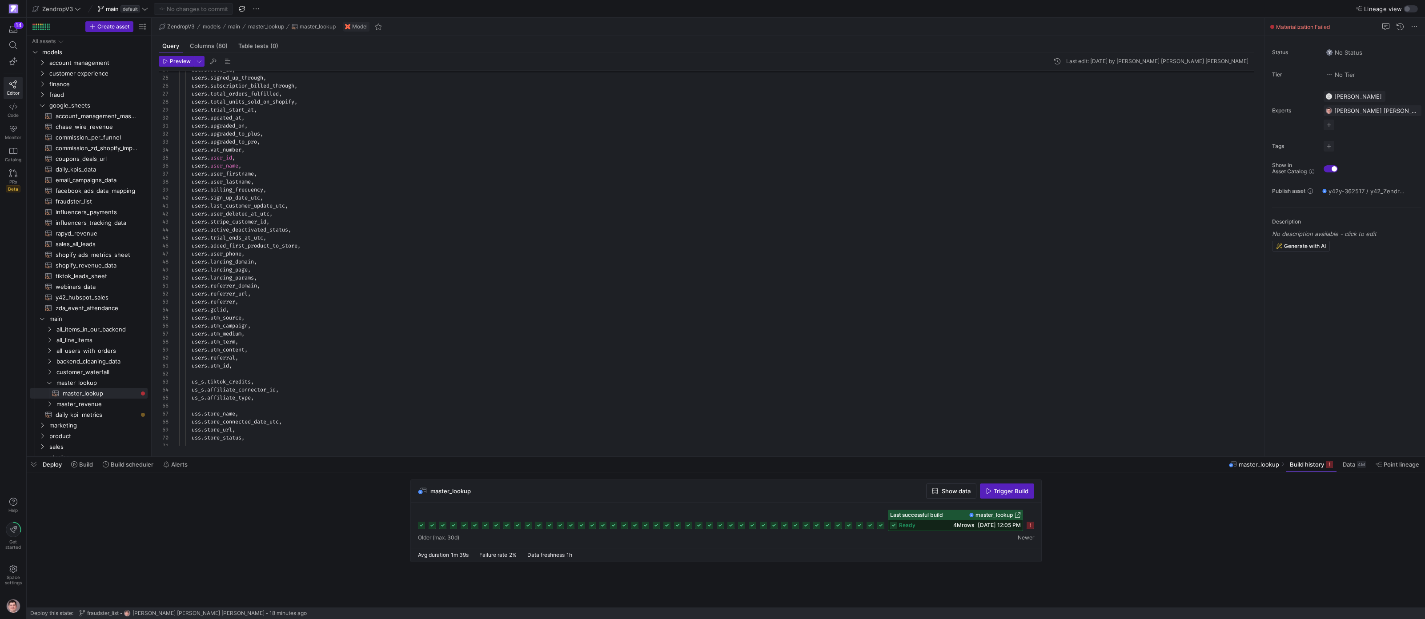
click at [1032, 528] on g at bounding box center [1029, 525] width 7 height 7
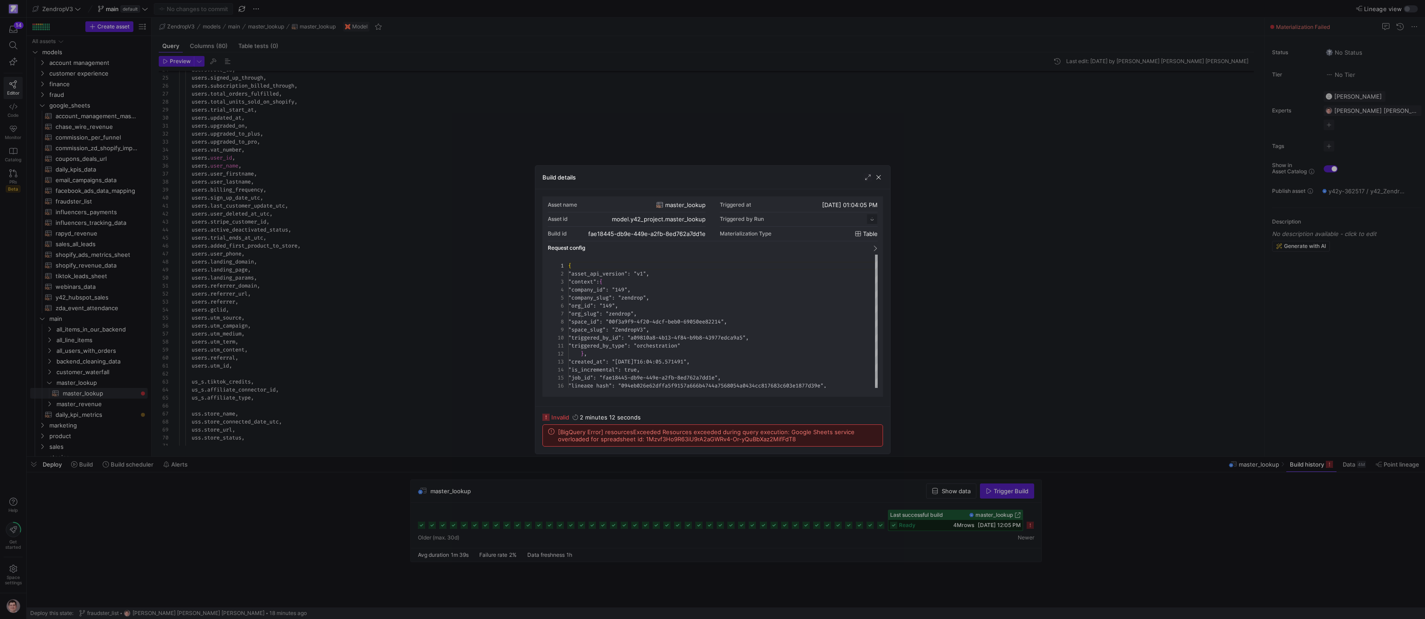
scroll to position [80, 0]
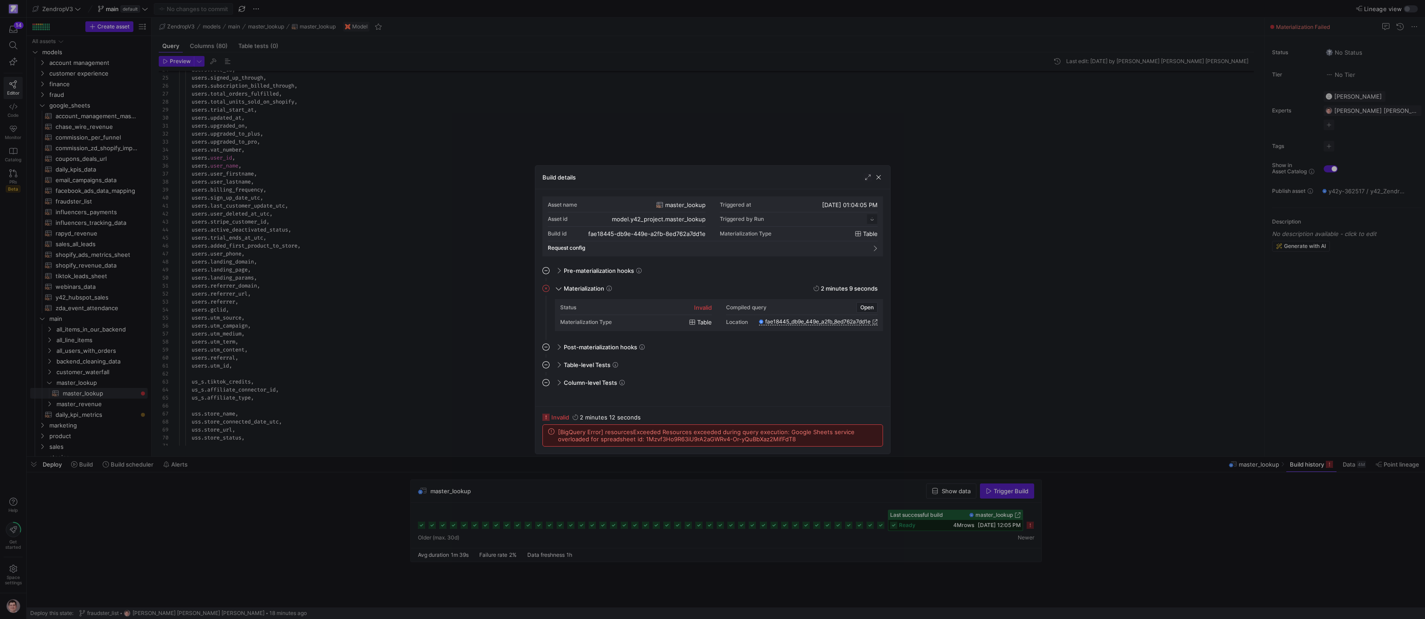
click at [894, 502] on div at bounding box center [712, 309] width 1425 height 619
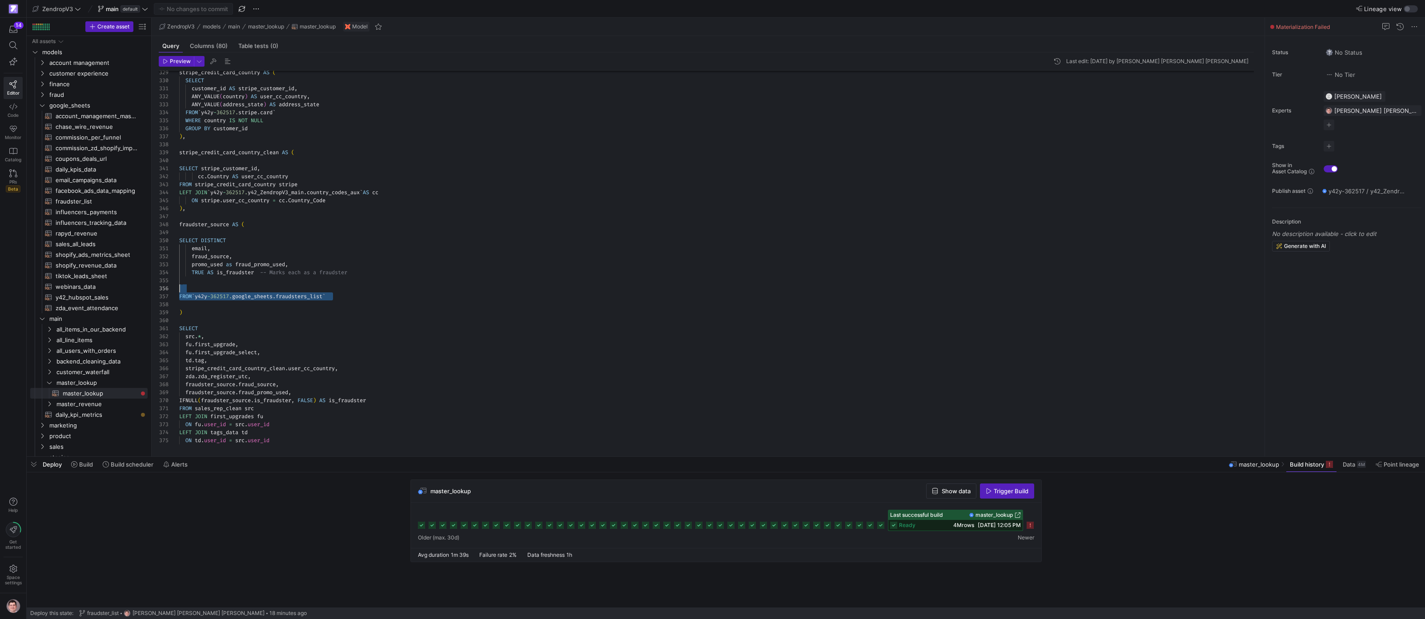
scroll to position [48, 16]
drag, startPoint x: 343, startPoint y: 293, endPoint x: 202, endPoint y: 294, distance: 140.5
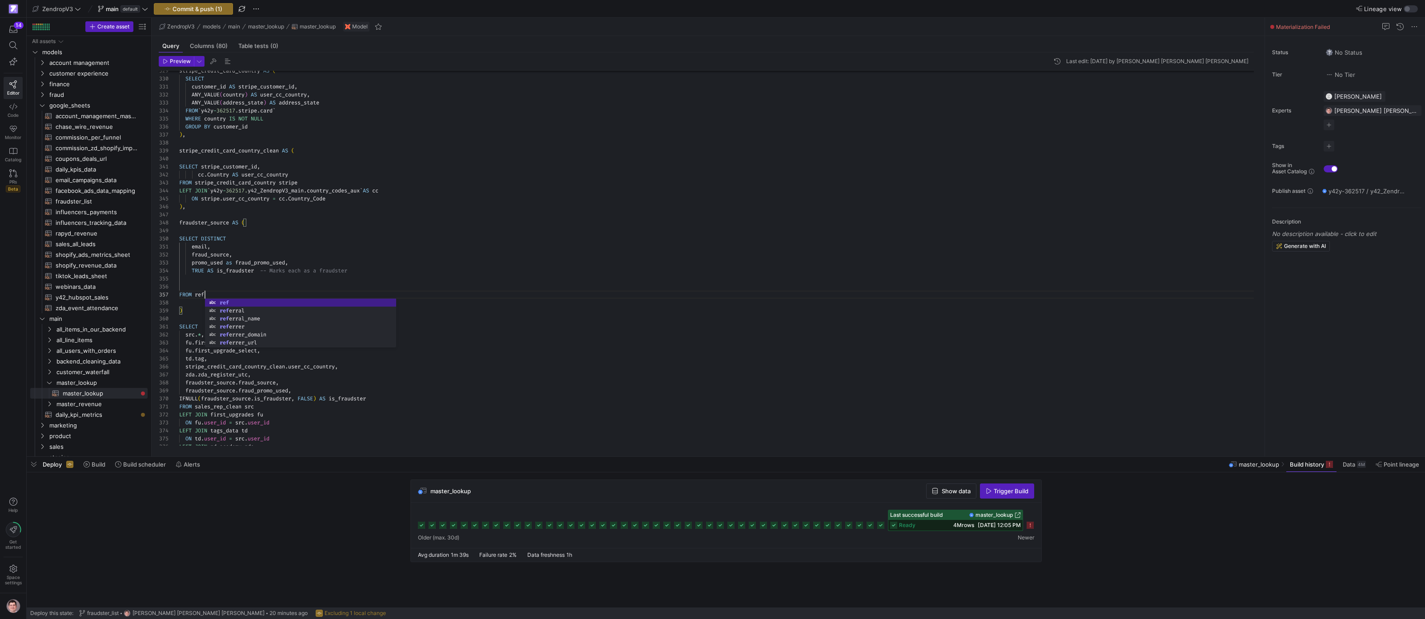
scroll to position [48, 25]
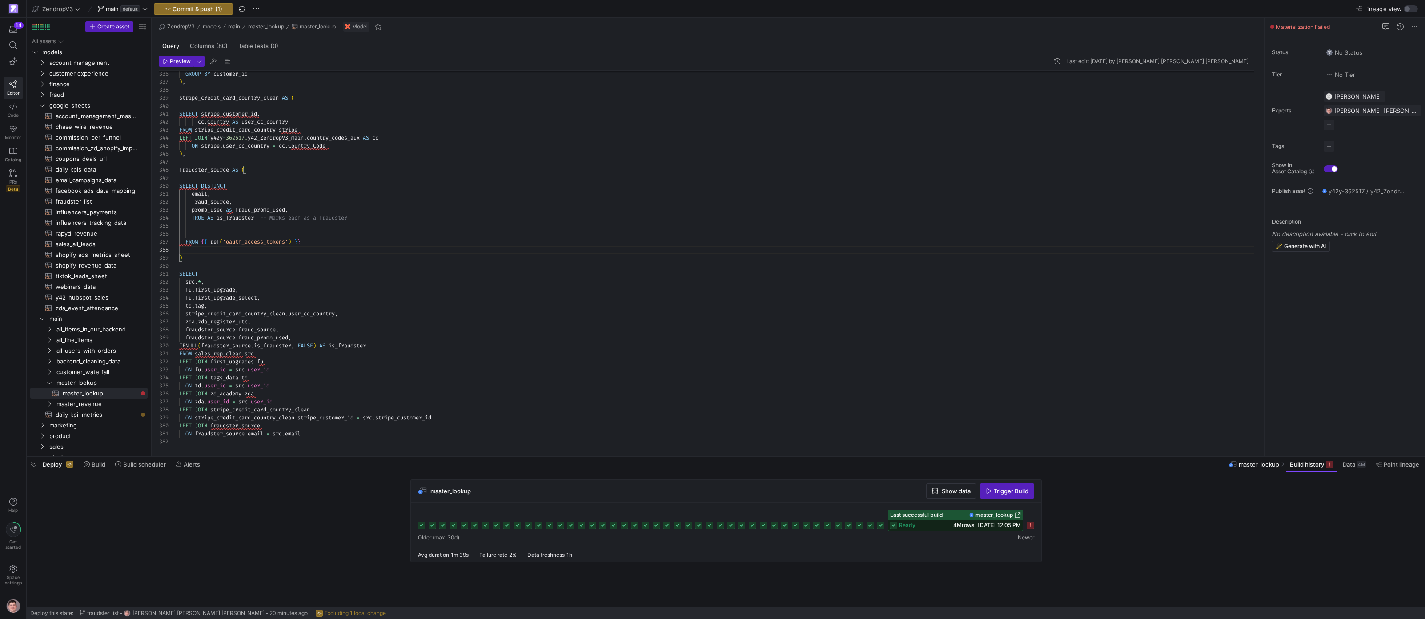
click at [234, 207] on div at bounding box center [712, 309] width 1425 height 619
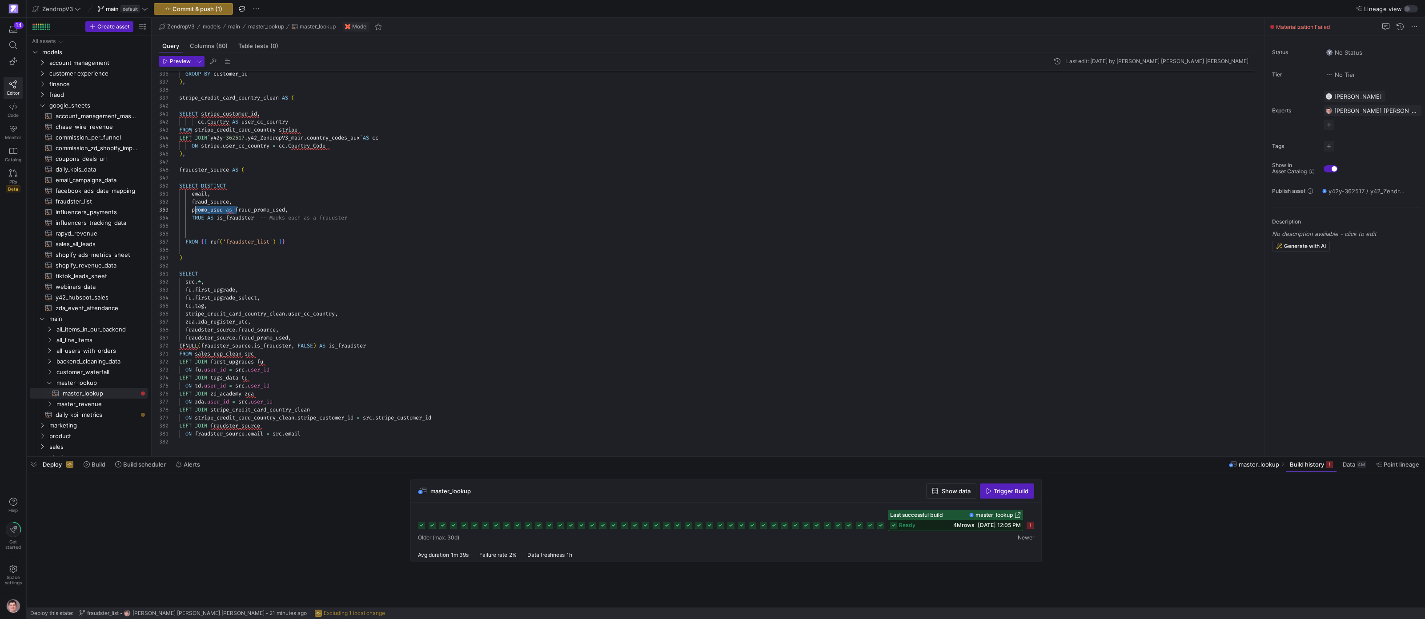
scroll to position [16, 13]
drag, startPoint x: 238, startPoint y: 208, endPoint x: 191, endPoint y: 208, distance: 46.7
click at [208, 13] on span "button" at bounding box center [193, 9] width 78 height 11
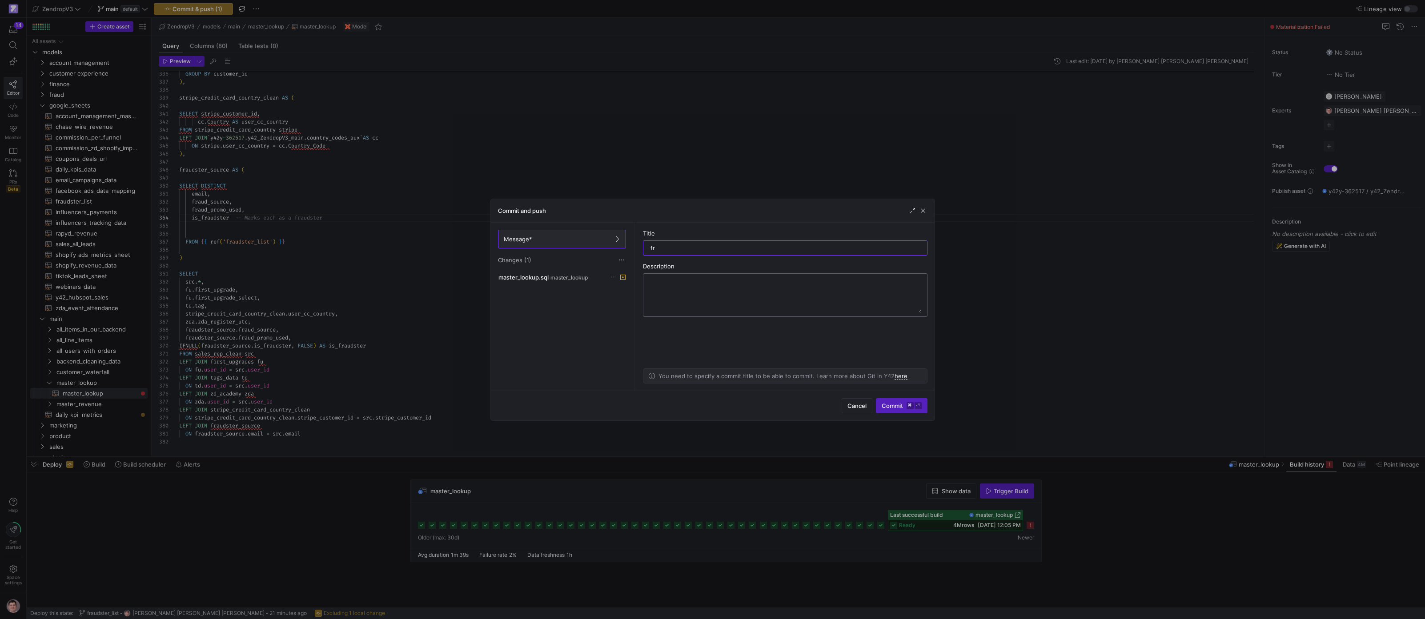
type input "f"
type input "updating ml fraudster"
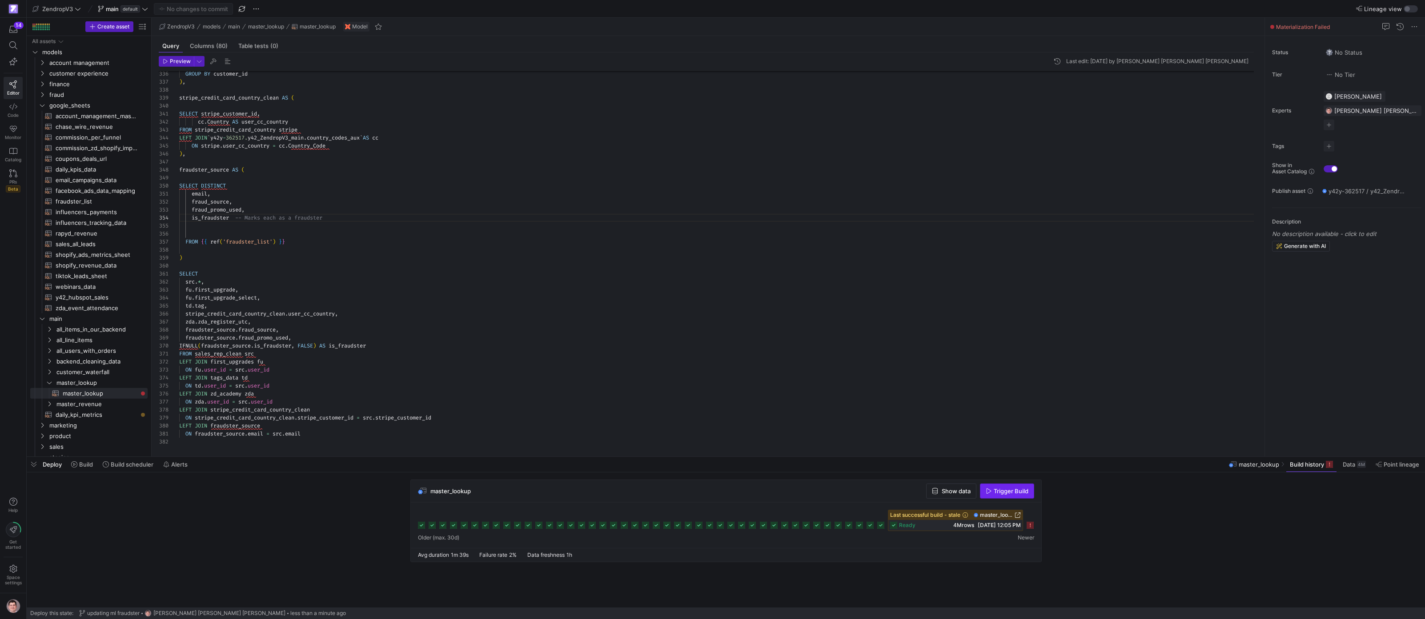
click at [999, 490] on span "Trigger Build" at bounding box center [1011, 491] width 35 height 7
